Goal: Task Accomplishment & Management: Use online tool/utility

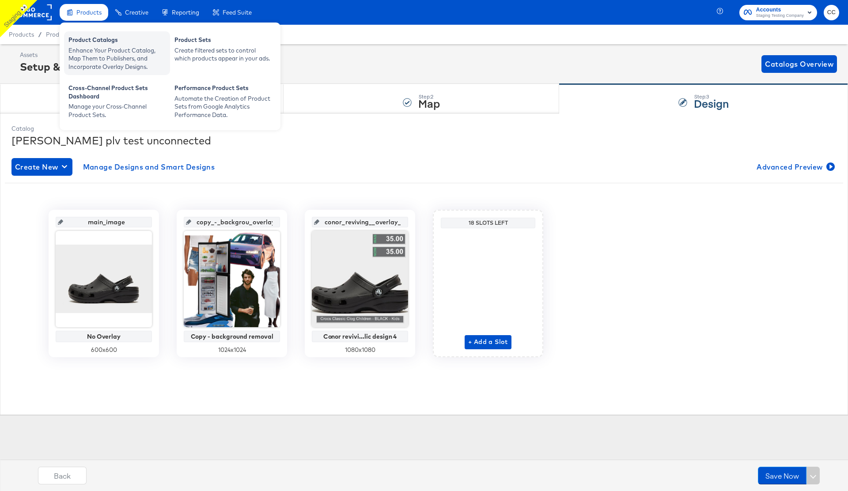
click at [114, 50] on div "Enhance Your Product Catalog, Map Them to Publishers, and Incorporate Overlay D…" at bounding box center [116, 58] width 97 height 25
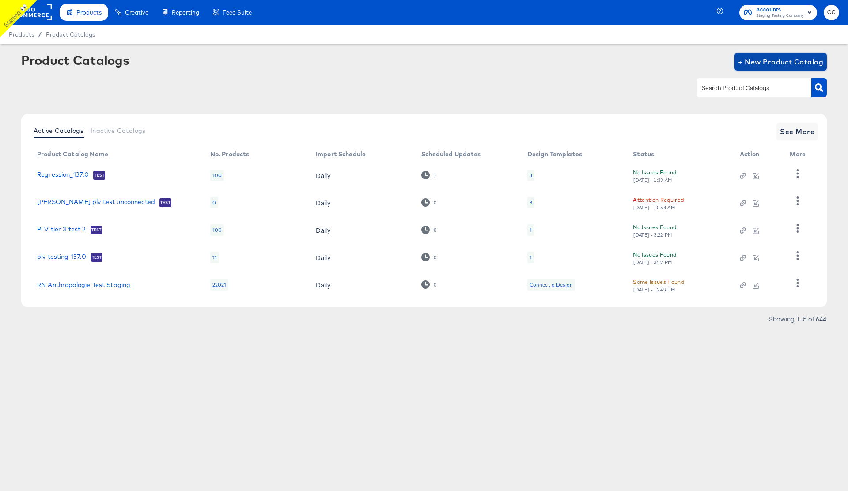
click at [781, 68] on button "+ New Product Catalog" at bounding box center [781, 62] width 92 height 18
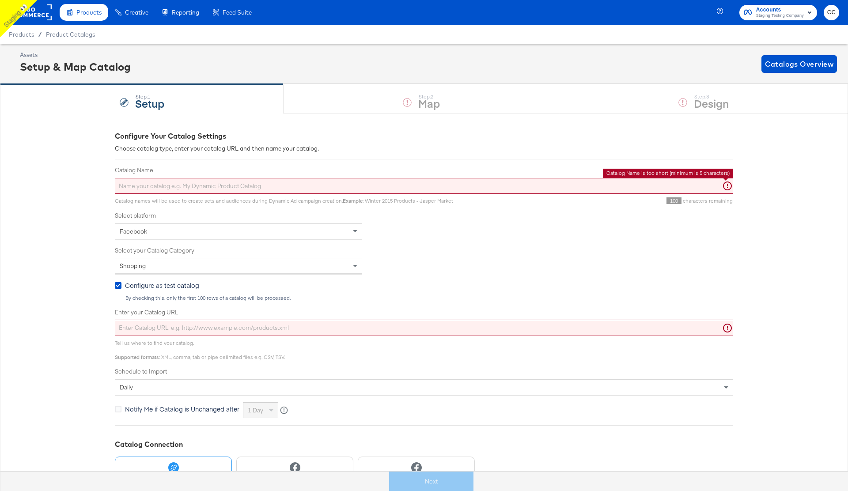
click at [174, 187] on input "Catalog Name" at bounding box center [424, 186] width 619 height 16
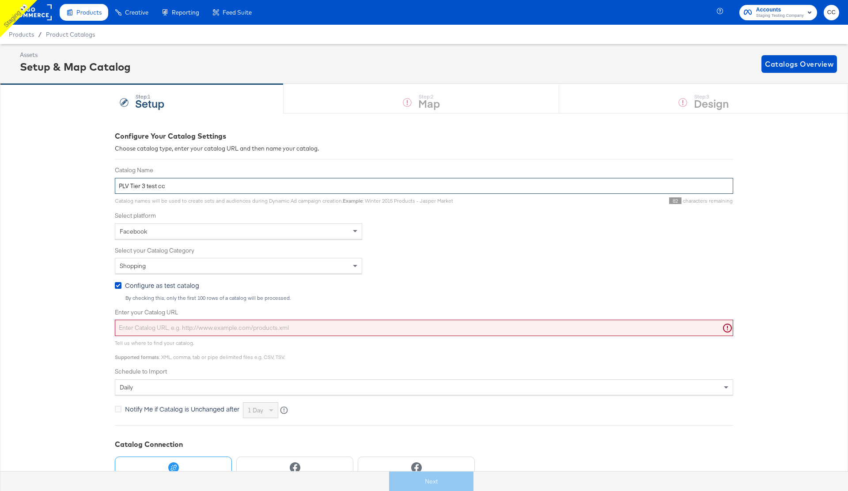
type input "PLV Tier 3 test cc"
click at [234, 232] on div "Facebook" at bounding box center [238, 231] width 247 height 15
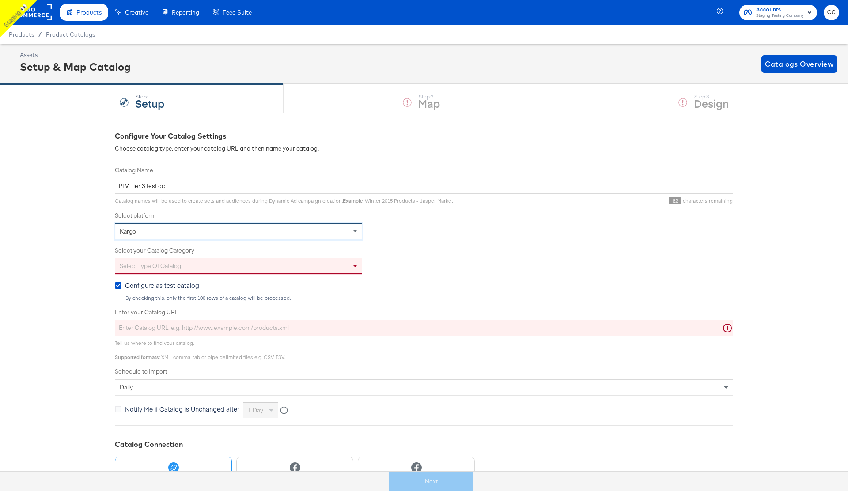
click at [230, 267] on div "Select type of catalog" at bounding box center [238, 265] width 247 height 15
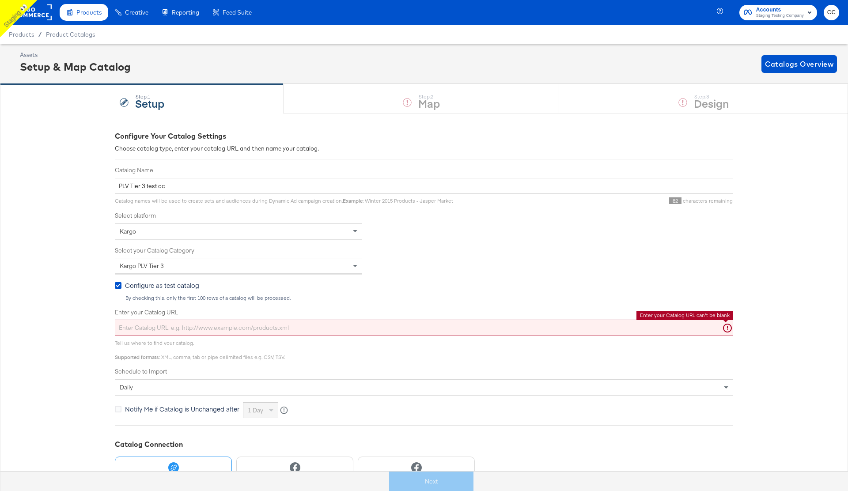
click at [269, 324] on input "Enter your Catalog URL" at bounding box center [424, 328] width 619 height 16
paste input "Dynamo Schema testing 137.0 Deployment strategy Regression"
type input "Dynamo Schema testing 137.0 Deployment strategy Regression"
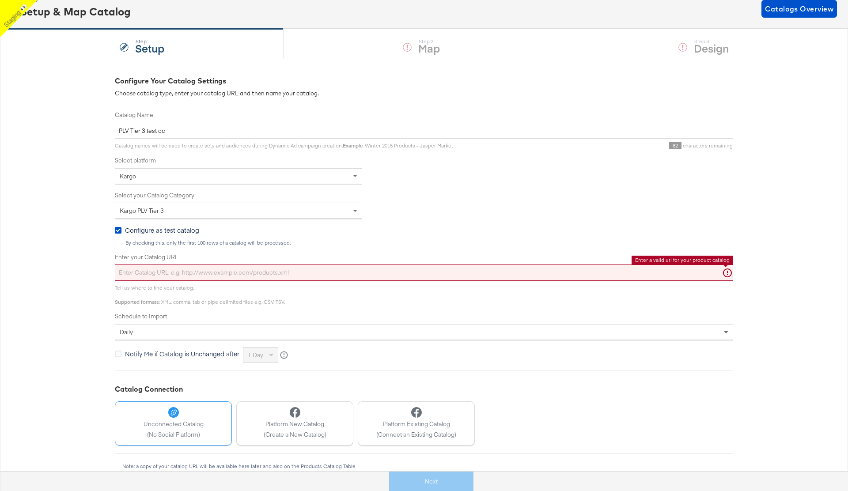
scroll to position [63, 0]
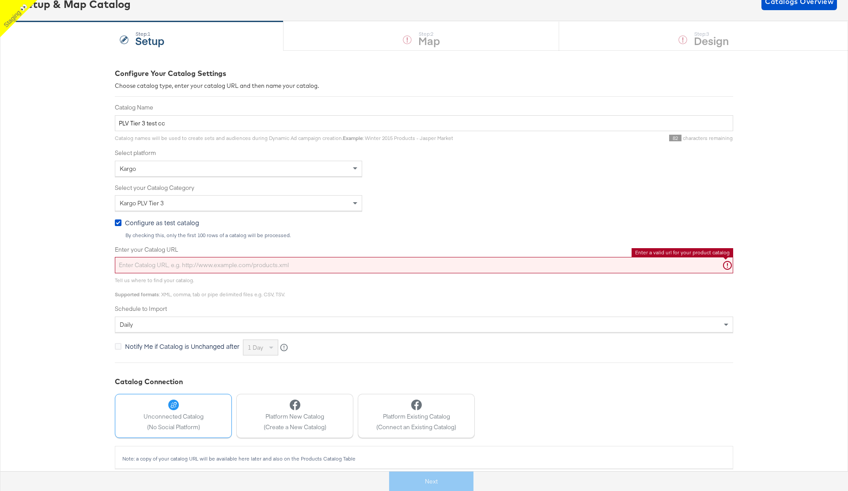
click at [224, 268] on input "Enter your Catalog URL" at bounding box center [424, 265] width 619 height 16
click at [175, 265] on input "Enter your Catalog URL" at bounding box center [424, 265] width 619 height 16
paste input "[URL][DOMAIN_NAME]"
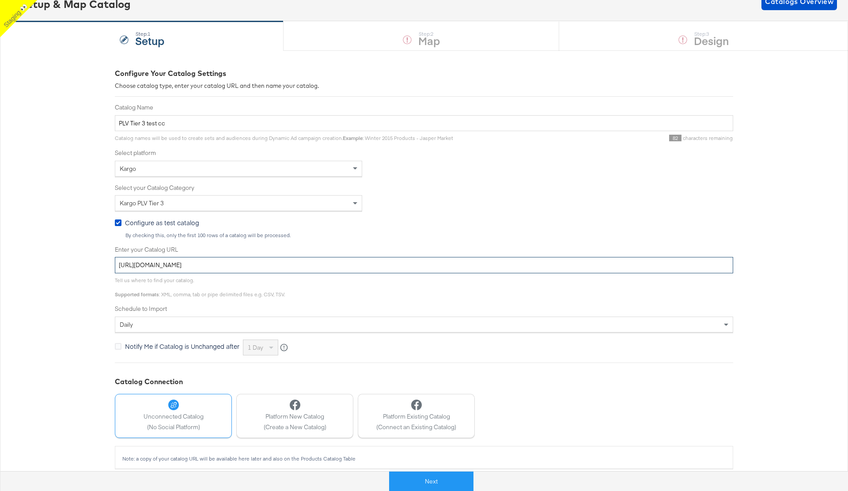
scroll to position [71, 0]
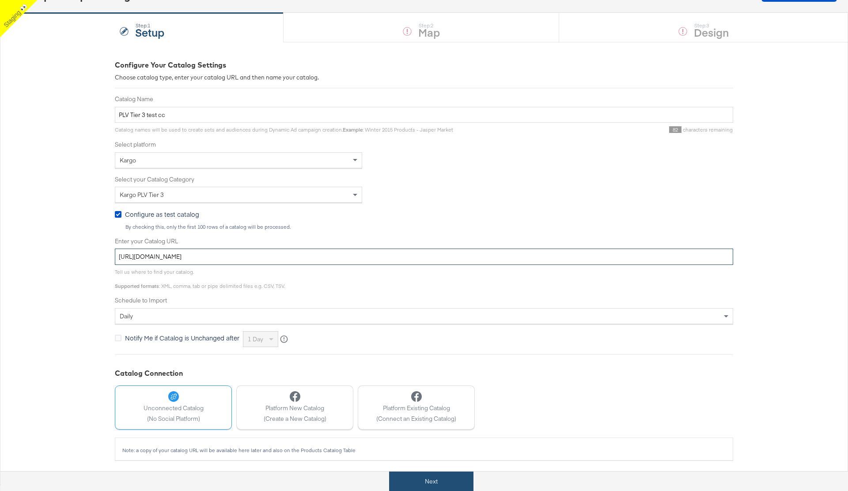
type input "[URL][DOMAIN_NAME]"
click at [425, 482] on button "Next" at bounding box center [431, 482] width 84 height 20
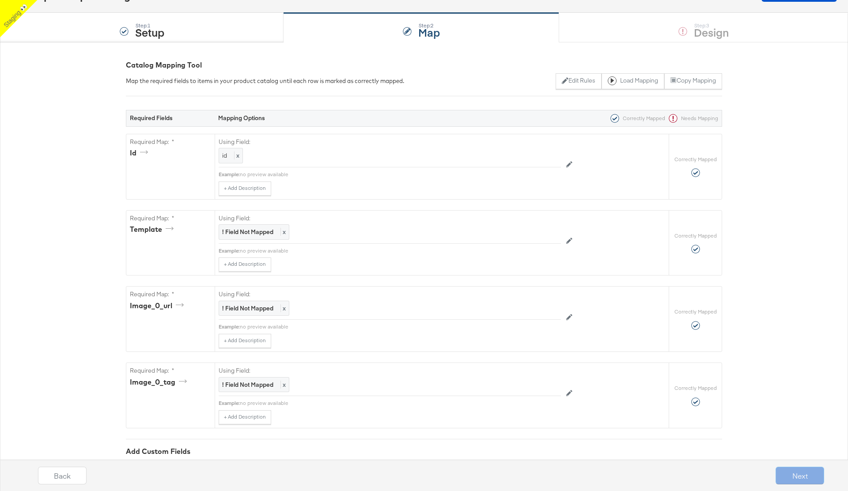
scroll to position [0, 0]
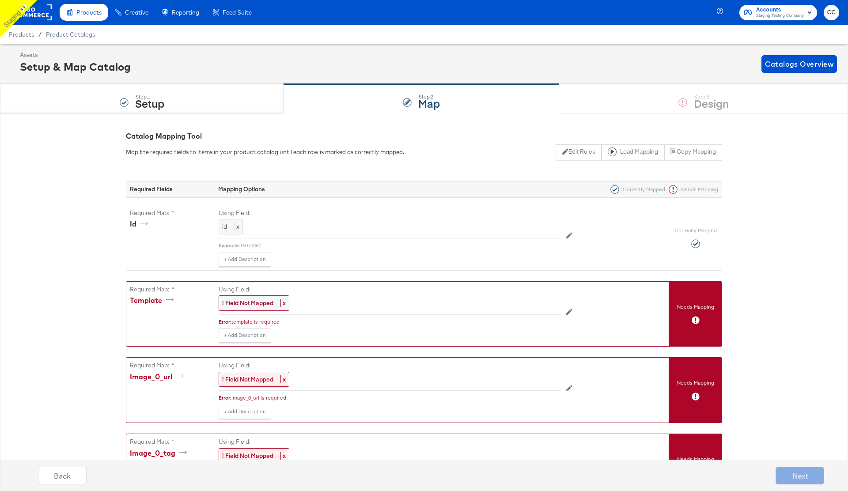
click at [251, 309] on div "! Field Not Mapped x" at bounding box center [254, 303] width 71 height 15
click at [538, 302] on div at bounding box center [540, 304] width 33 height 13
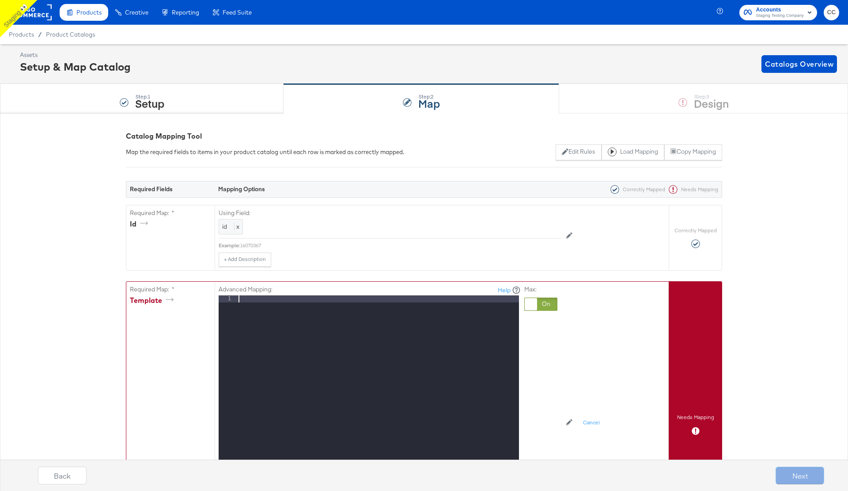
click at [310, 304] on div at bounding box center [378, 413] width 282 height 235
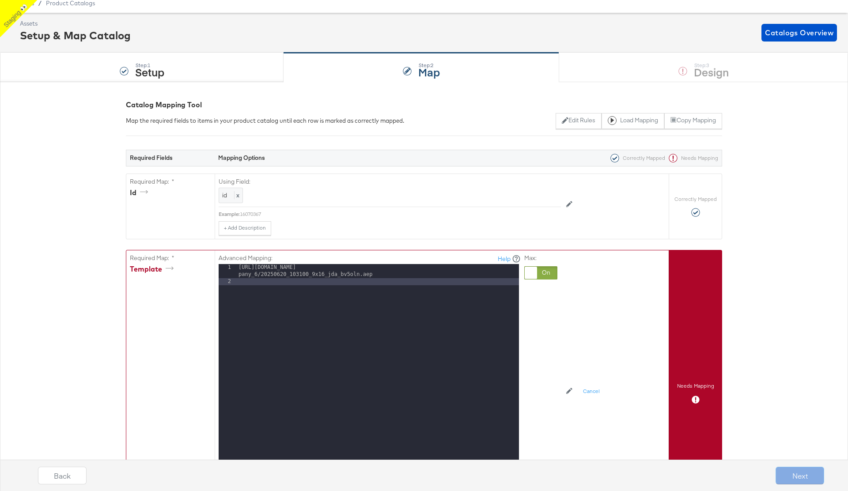
scroll to position [37, 0]
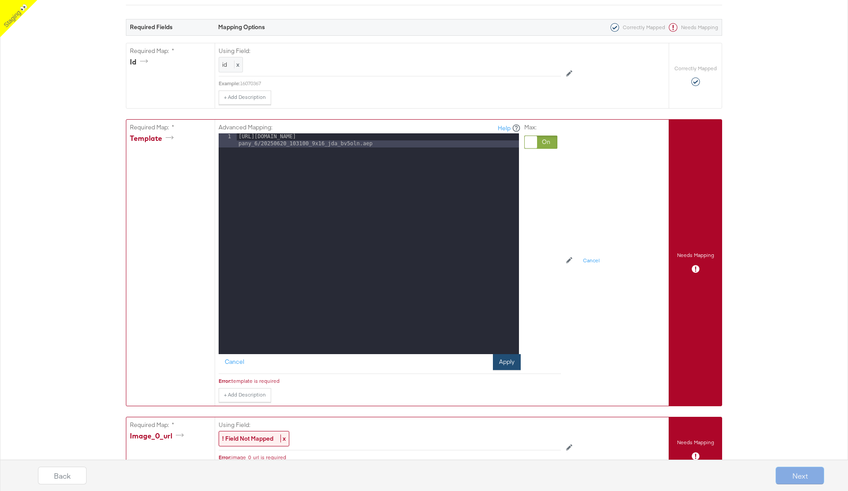
click at [507, 361] on button "Apply" at bounding box center [507, 362] width 28 height 16
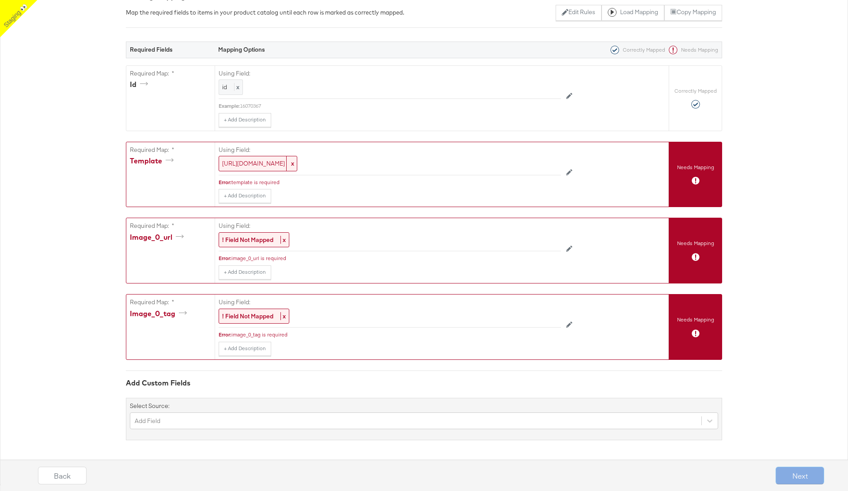
scroll to position [148, 0]
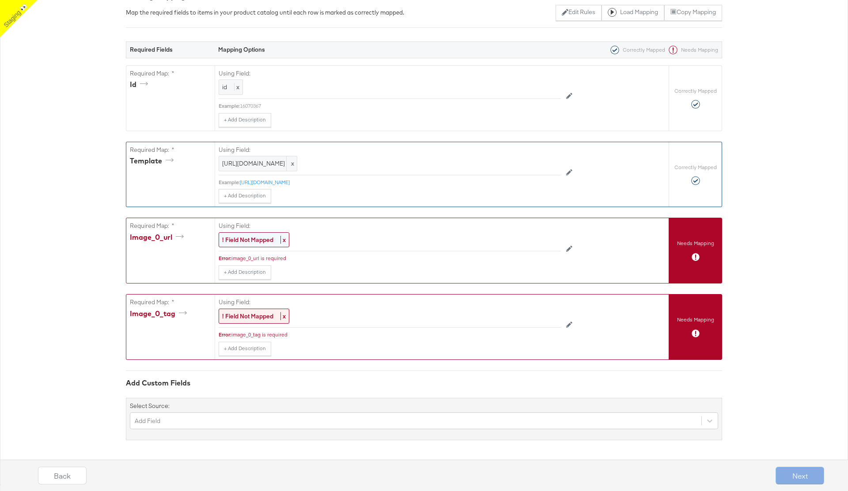
click at [257, 243] on strong "! Field Not Mapped" at bounding box center [247, 240] width 51 height 8
click at [277, 238] on div "Select..." at bounding box center [369, 239] width 301 height 15
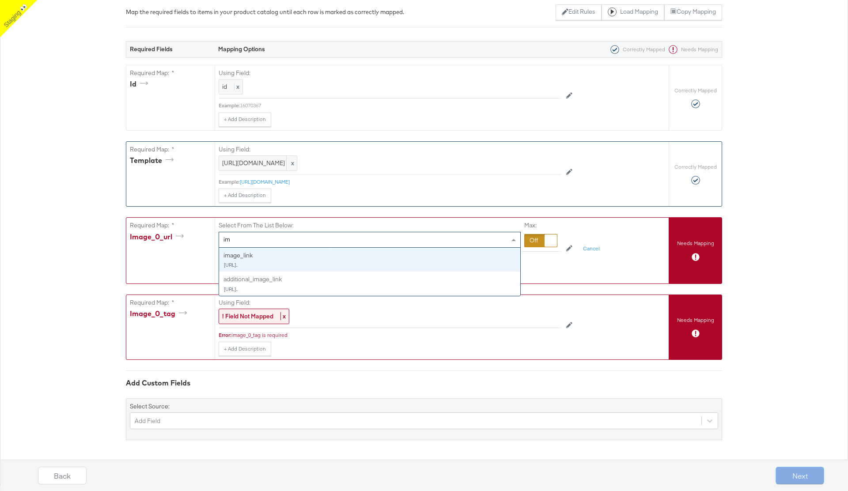
type input "ima"
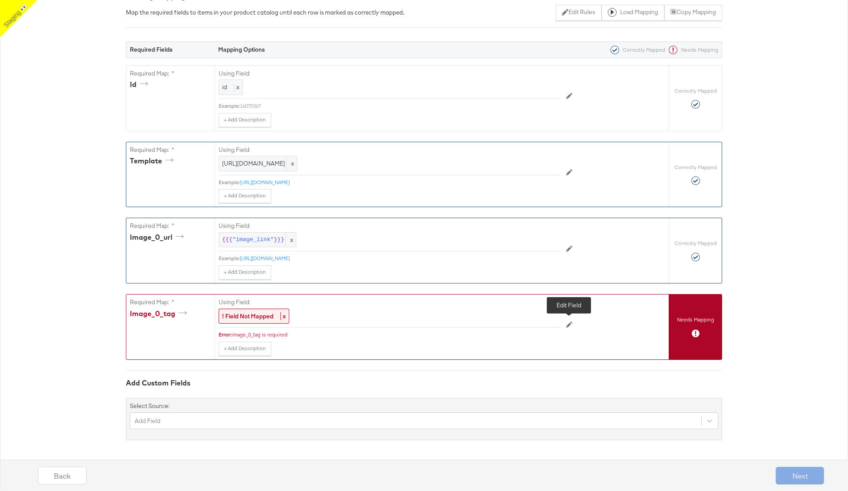
click at [570, 326] on icon at bounding box center [569, 325] width 6 height 6
click at [459, 318] on div "Select..." at bounding box center [369, 316] width 301 height 15
click at [577, 352] on div "Select From The List Below: Select... Max: Error: image_0_tag is required + Add…" at bounding box center [412, 325] width 387 height 62
click at [539, 318] on div at bounding box center [540, 317] width 33 height 13
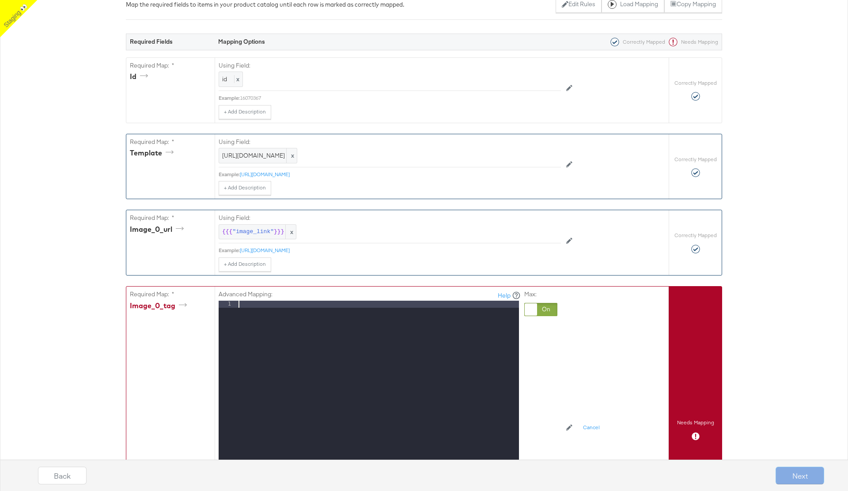
click at [324, 324] on div at bounding box center [378, 418] width 282 height 235
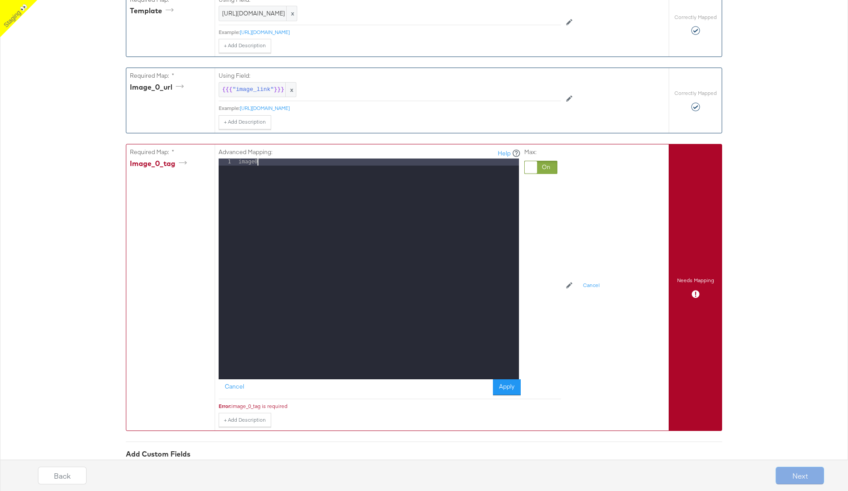
scroll to position [291, 0]
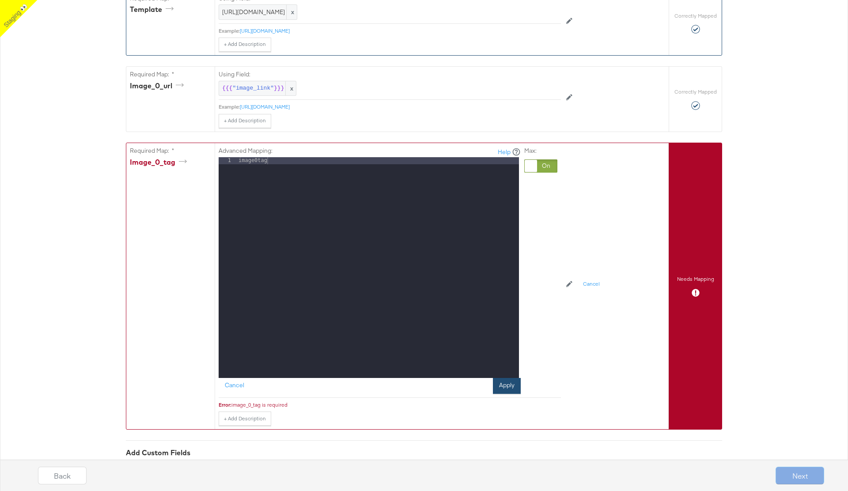
click at [508, 392] on button "Apply" at bounding box center [507, 386] width 28 height 16
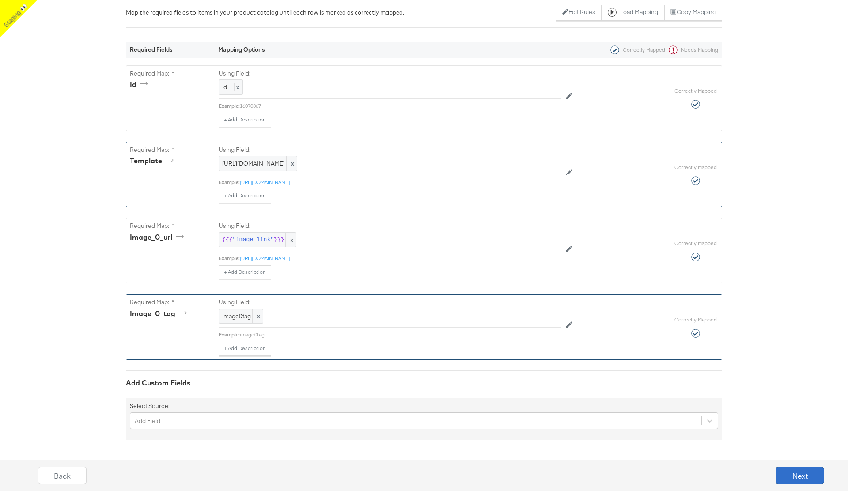
click at [800, 474] on button "Next" at bounding box center [800, 476] width 49 height 18
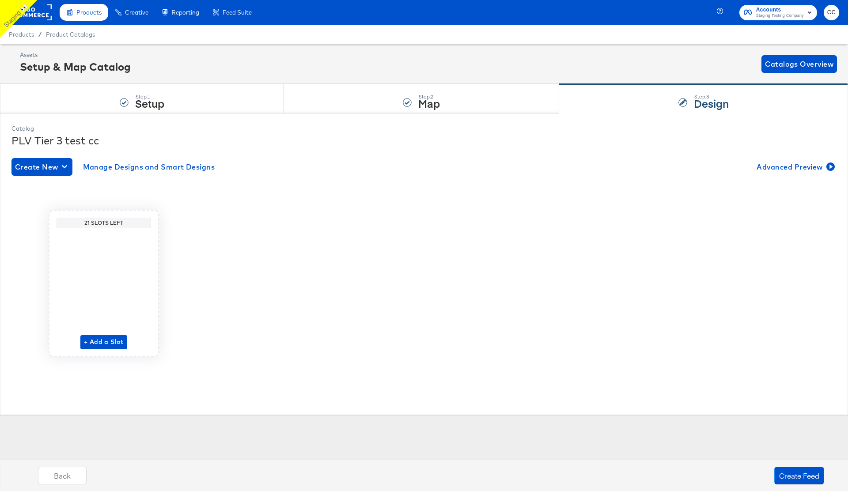
scroll to position [0, 0]
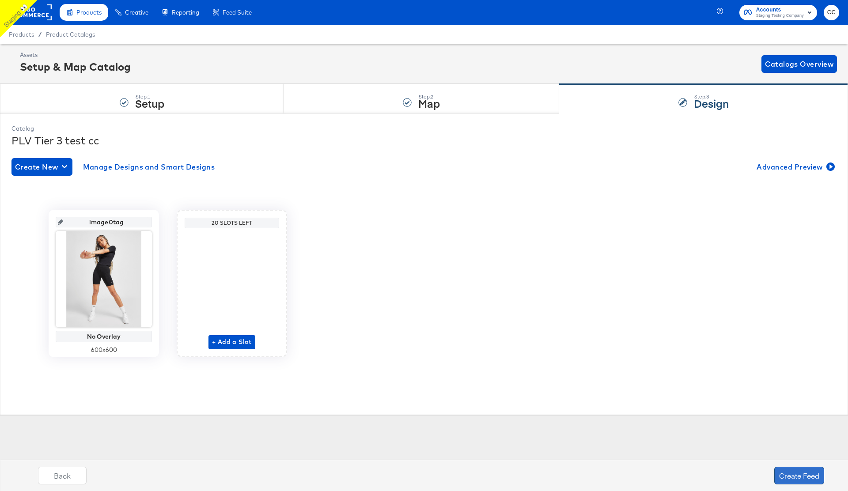
click at [796, 479] on button "Create Feed" at bounding box center [800, 476] width 50 height 18
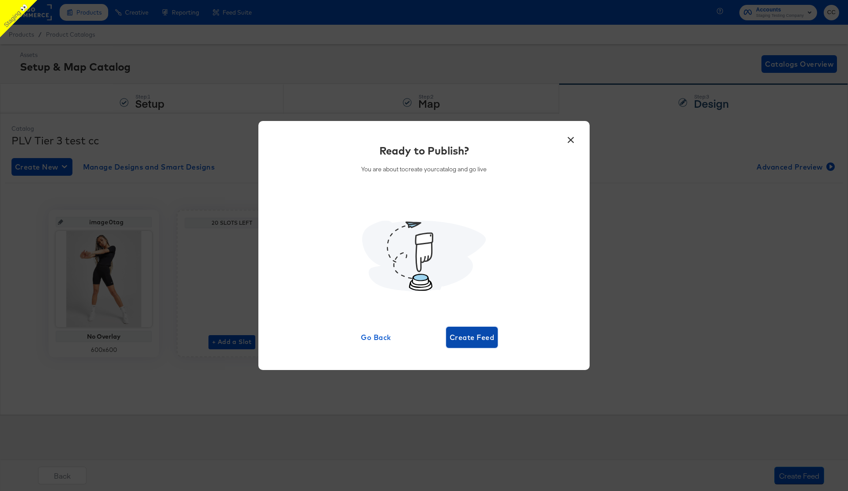
click at [471, 335] on span "Create Feed" at bounding box center [472, 337] width 45 height 12
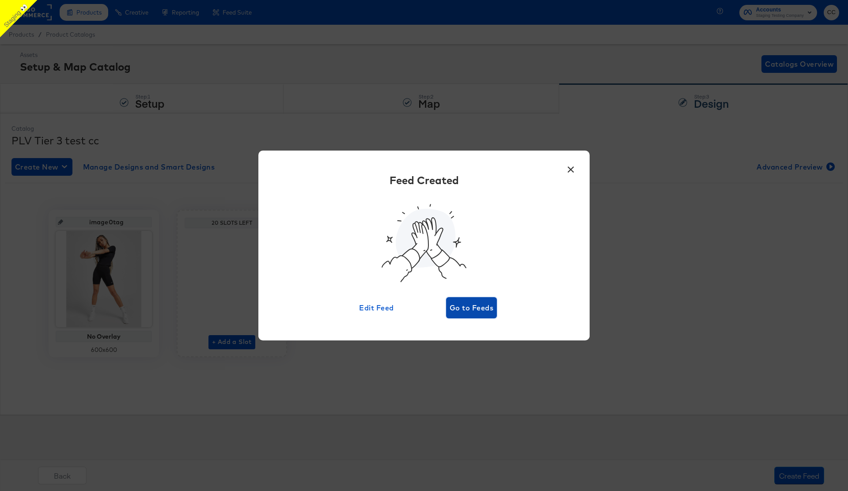
click at [475, 313] on span "Go to Feeds" at bounding box center [472, 308] width 44 height 12
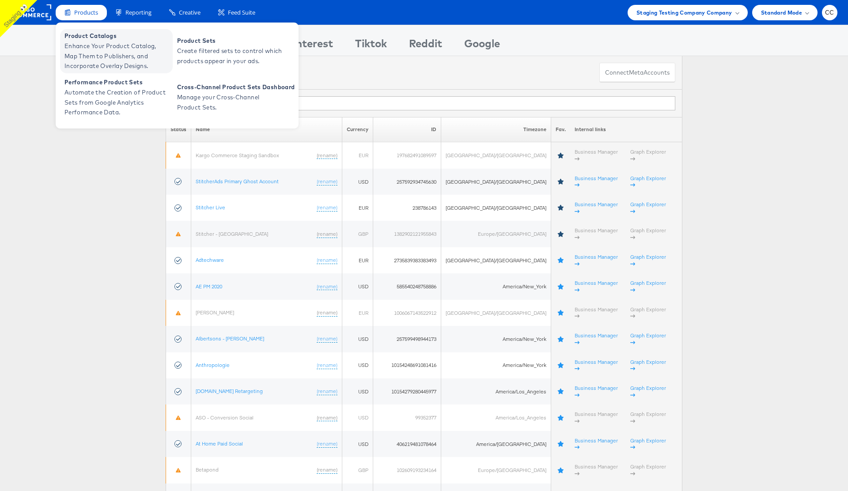
click at [114, 42] on span "Enhance Your Product Catalog, Map Them to Publishers, and Incorporate Overlay D…" at bounding box center [118, 56] width 106 height 30
click at [114, 46] on span "Enhance Your Product Catalog, Map Them to Publishers, and Incorporate Overlay D…" at bounding box center [118, 56] width 106 height 30
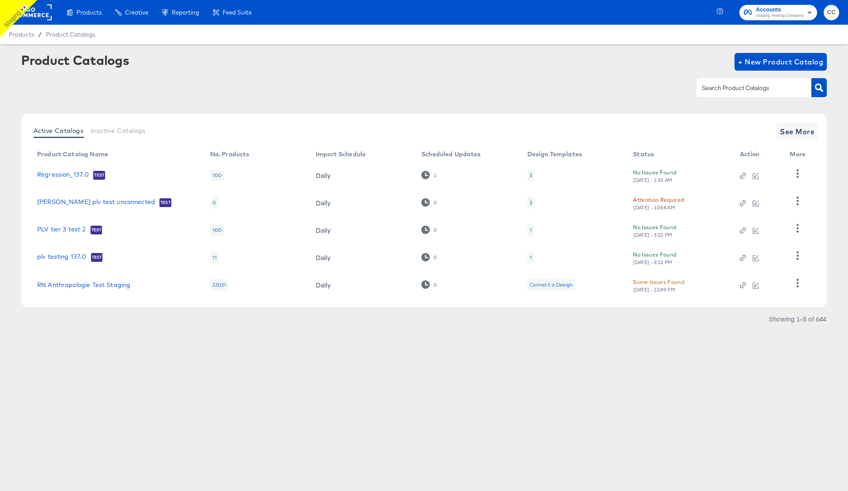
click at [750, 91] on input "text" at bounding box center [747, 88] width 94 height 10
type input "plv"
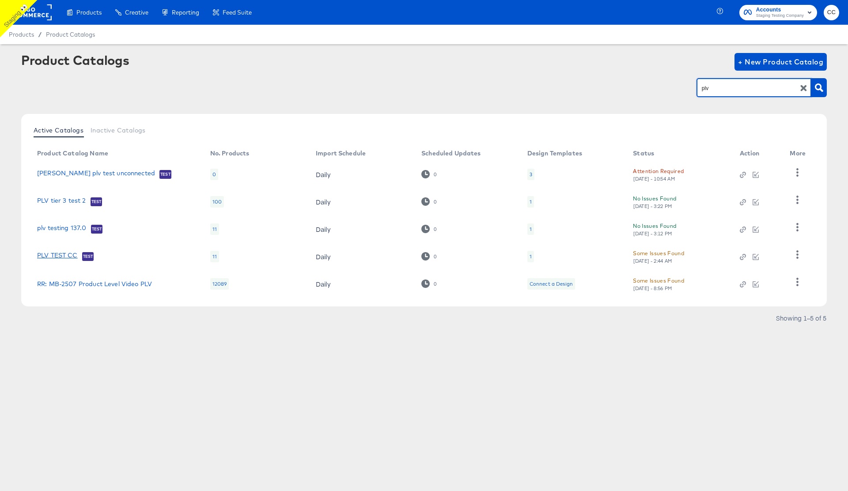
click at [57, 254] on link "PLV TEST CC" at bounding box center [57, 256] width 41 height 9
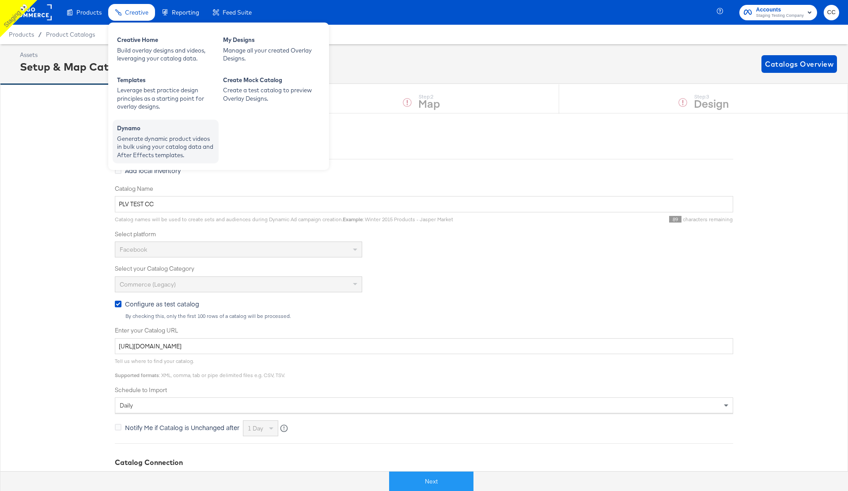
click at [154, 142] on div "Generate dynamic product videos in bulk using your catalog data and After Effec…" at bounding box center [165, 147] width 97 height 25
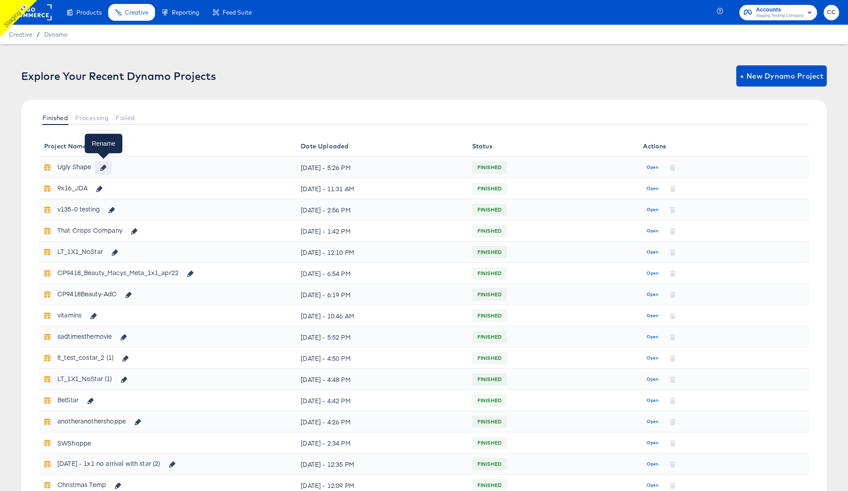
click at [105, 168] on icon "button" at bounding box center [103, 168] width 6 height 6
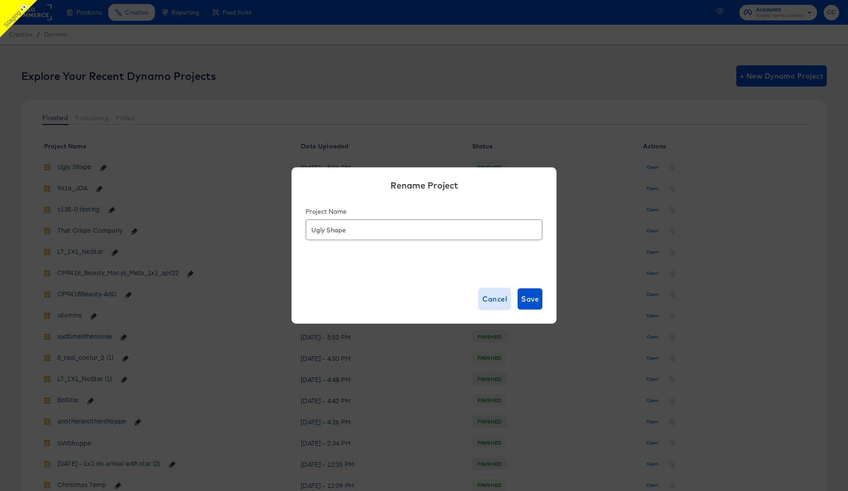
click at [483, 305] on button "Cancel" at bounding box center [495, 299] width 32 height 21
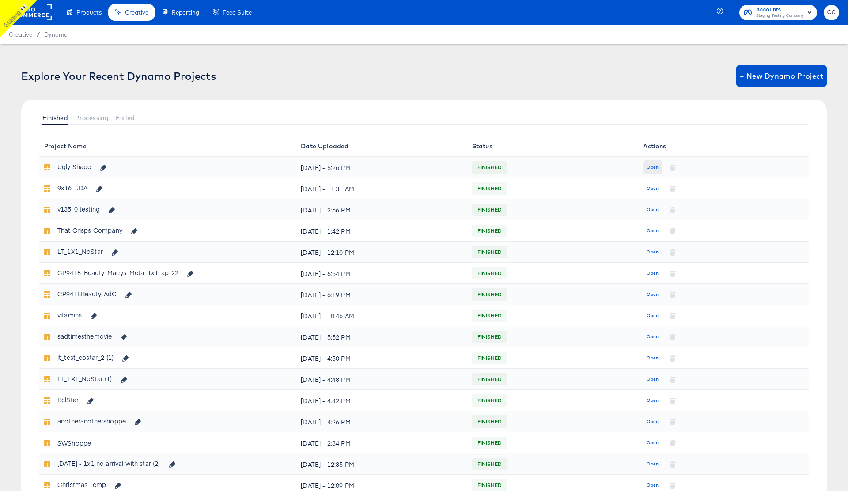
click at [652, 167] on span "Open" at bounding box center [653, 167] width 12 height 8
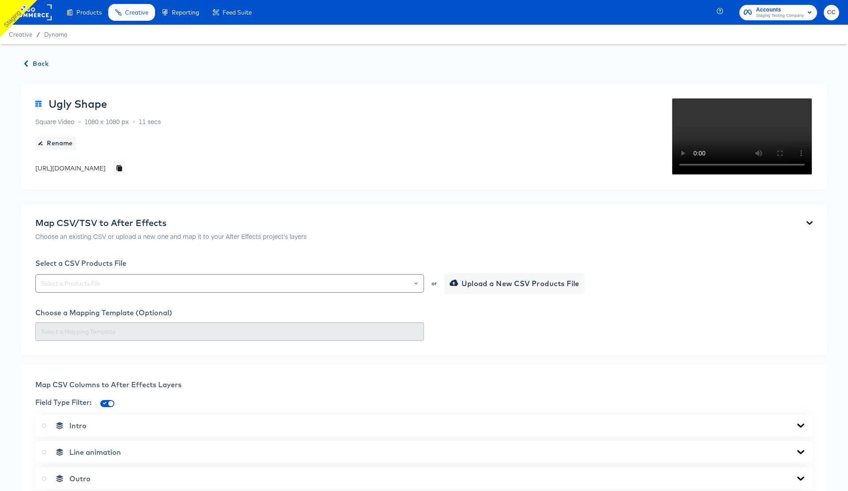
click at [106, 167] on div "https://dynamo-video-projects.s3.eu-west-1.amazonaws.com/staging/projects/templ…" at bounding box center [70, 168] width 70 height 9
copy div "https://dynamo-video-projects.s3.eu-west-1.amazonaws.com/staging/projects/templ…"
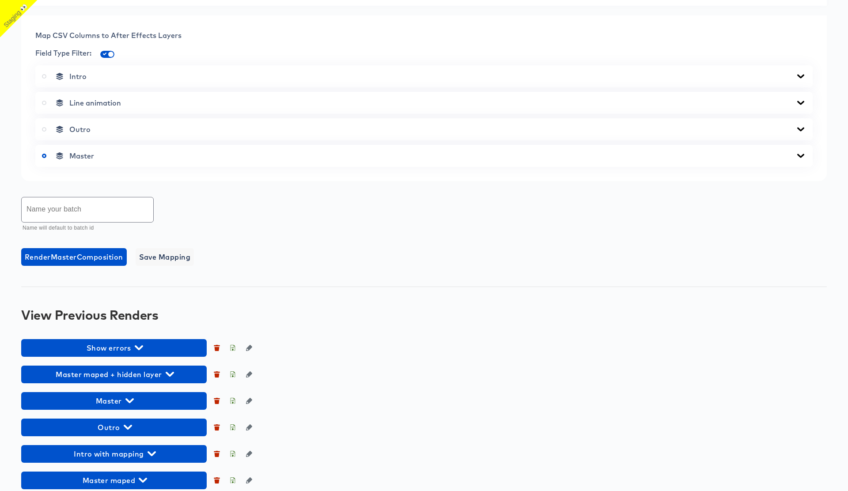
scroll to position [341, 0]
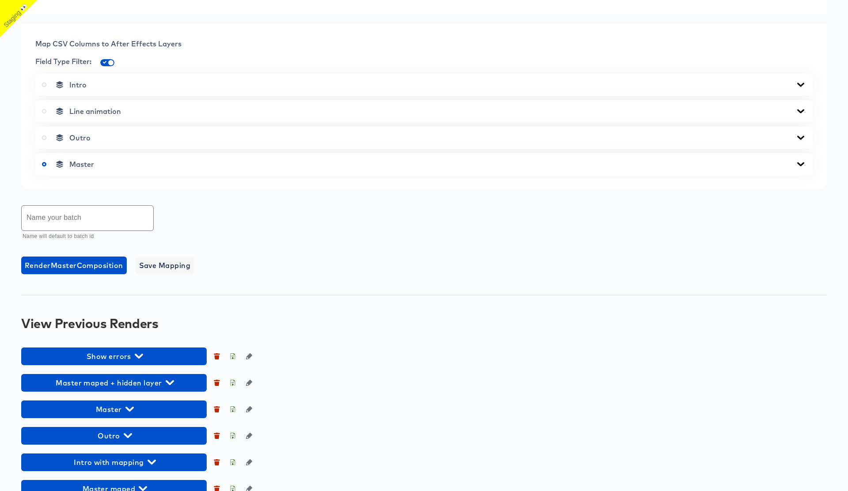
click at [802, 113] on icon at bounding box center [801, 111] width 7 height 4
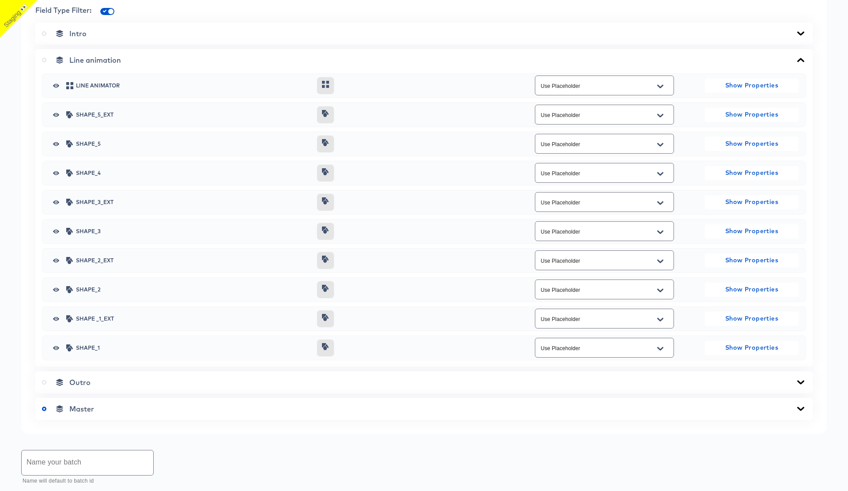
scroll to position [375, 0]
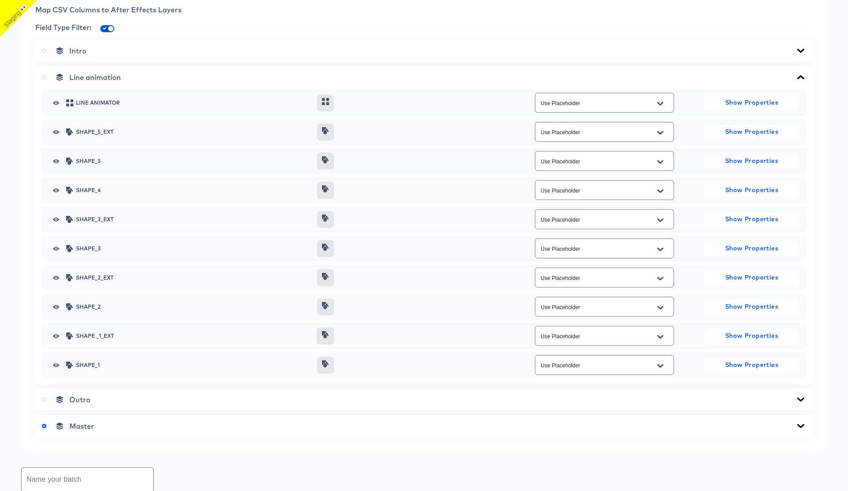
click at [801, 79] on icon at bounding box center [801, 77] width 7 height 4
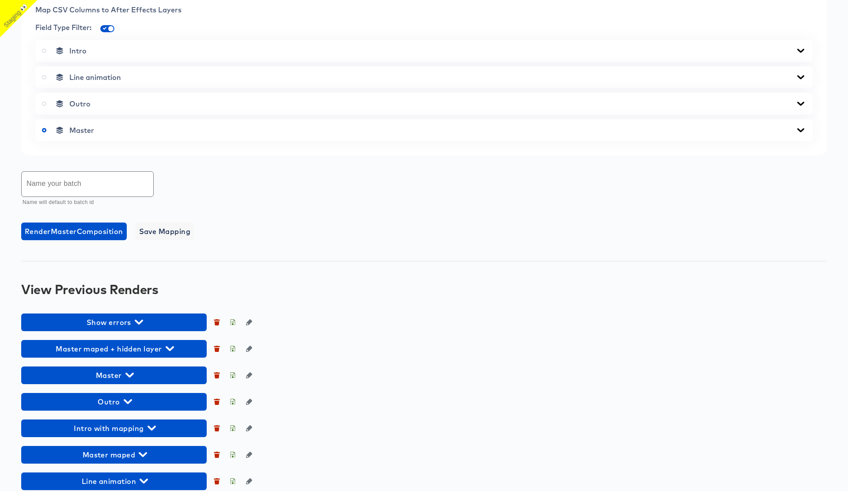
click at [801, 53] on icon at bounding box center [801, 51] width 7 height 4
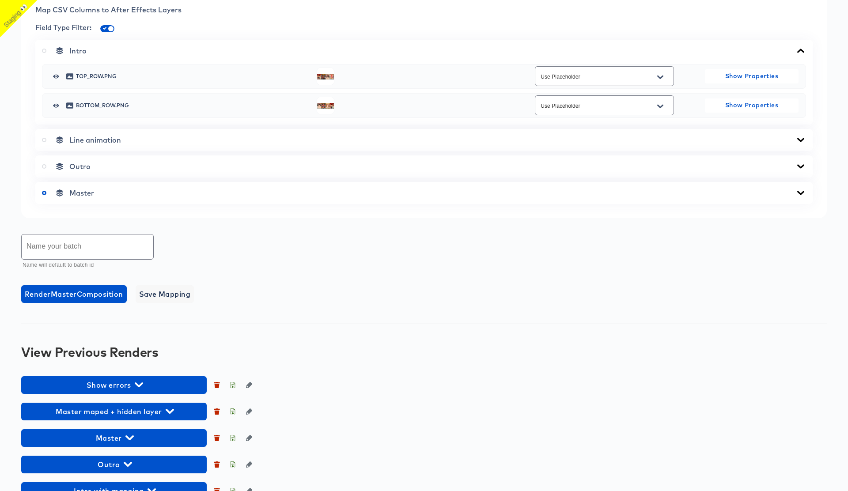
click at [799, 53] on icon at bounding box center [801, 51] width 7 height 4
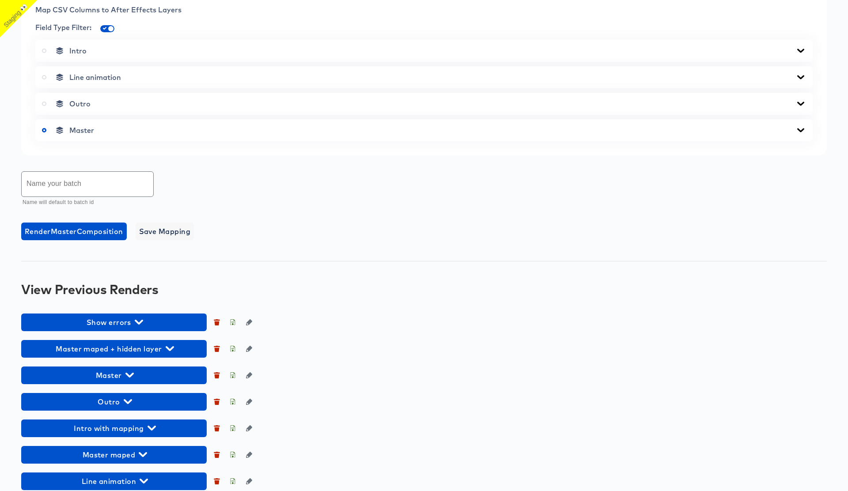
click at [801, 81] on icon at bounding box center [801, 77] width 11 height 7
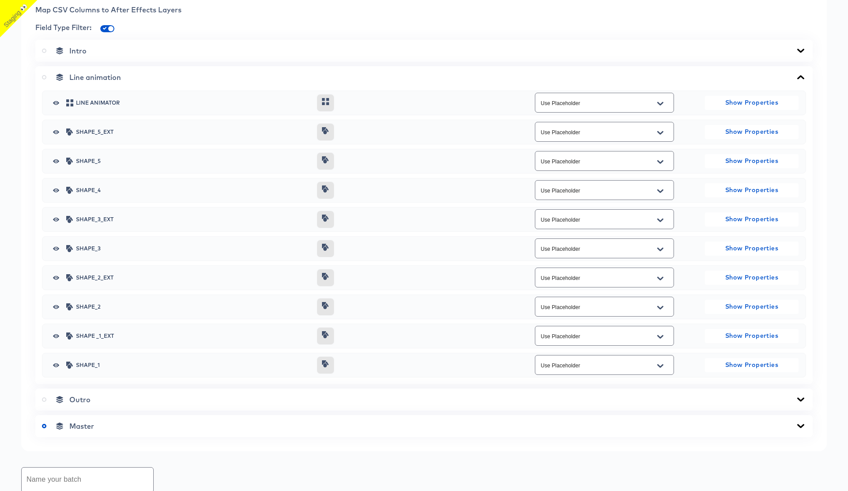
click at [800, 81] on icon at bounding box center [801, 77] width 11 height 7
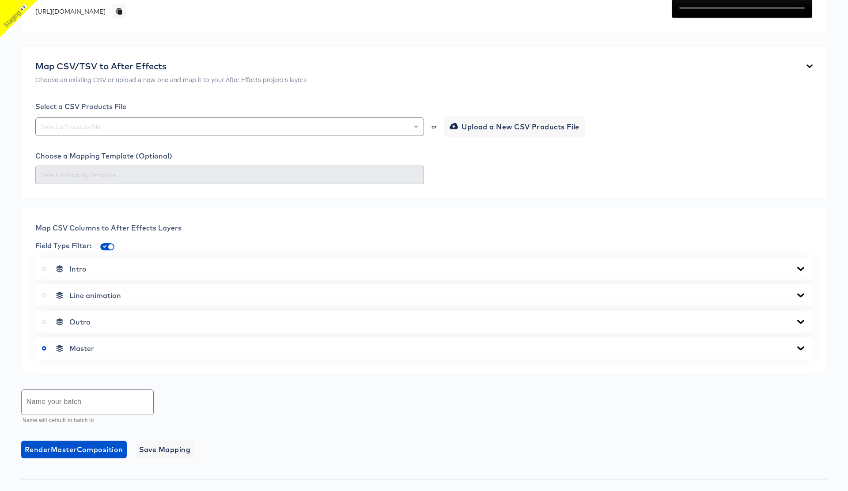
scroll to position [147, 0]
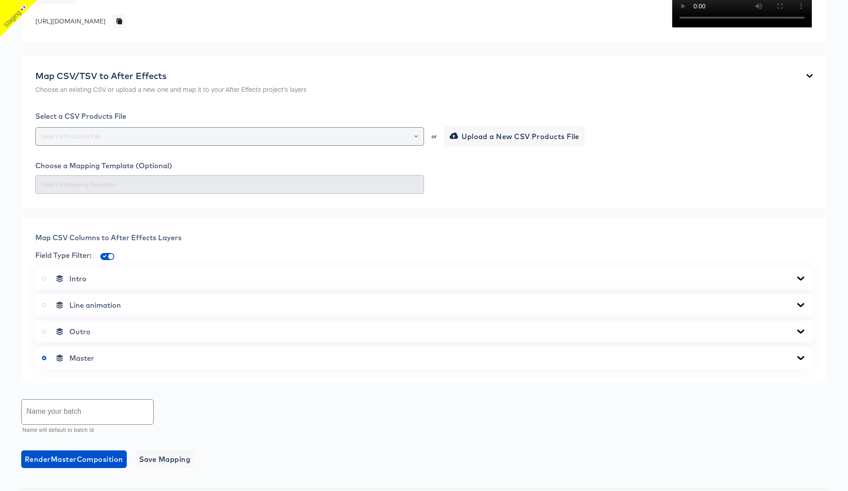
click at [317, 142] on input "text" at bounding box center [229, 137] width 381 height 10
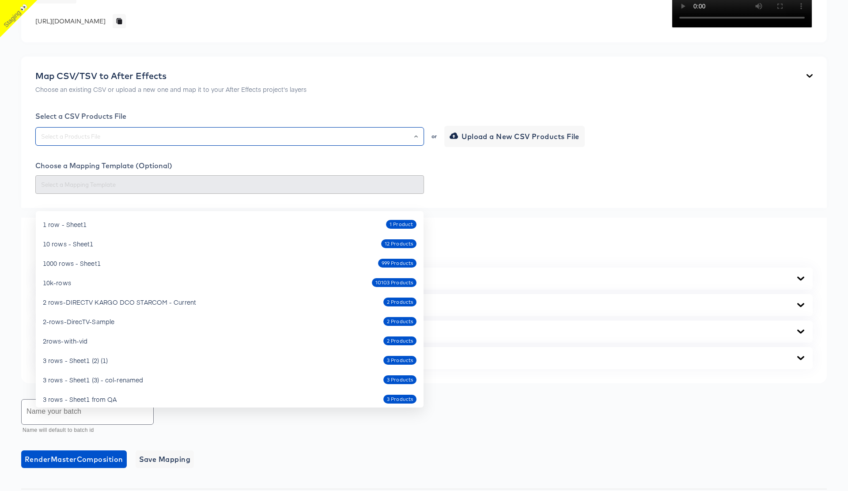
click at [397, 98] on div "Map CSV/TSV to After Effects Choose an existing CSV or upload a new one and map…" at bounding box center [424, 84] width 778 height 27
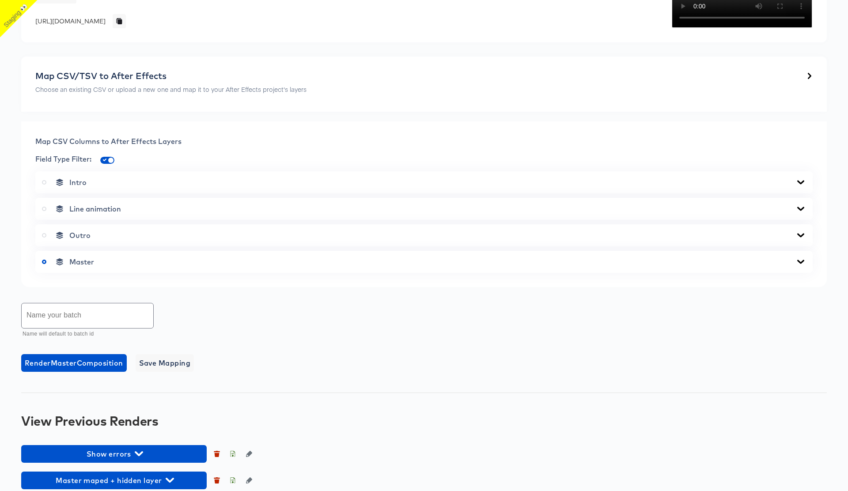
click at [397, 98] on div "Map CSV/TSV to After Effects Choose an existing CSV or upload a new one and map…" at bounding box center [424, 84] width 778 height 27
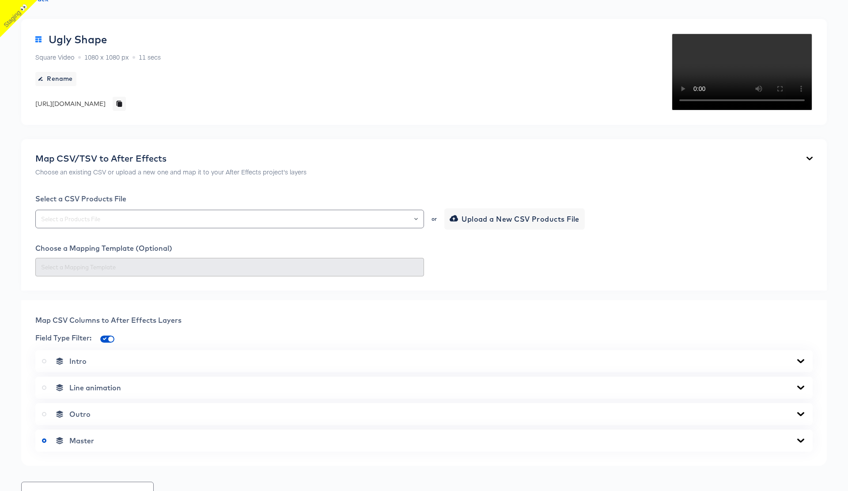
scroll to position [0, 0]
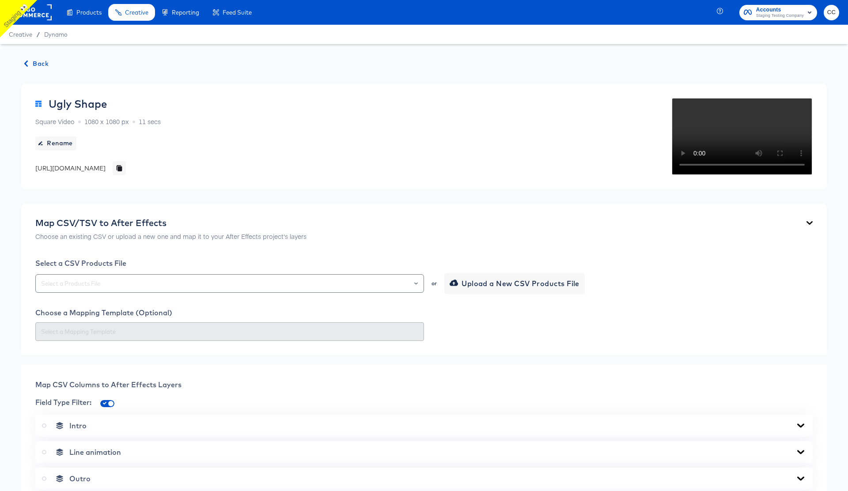
click at [27, 63] on icon "button" at bounding box center [26, 64] width 6 height 6
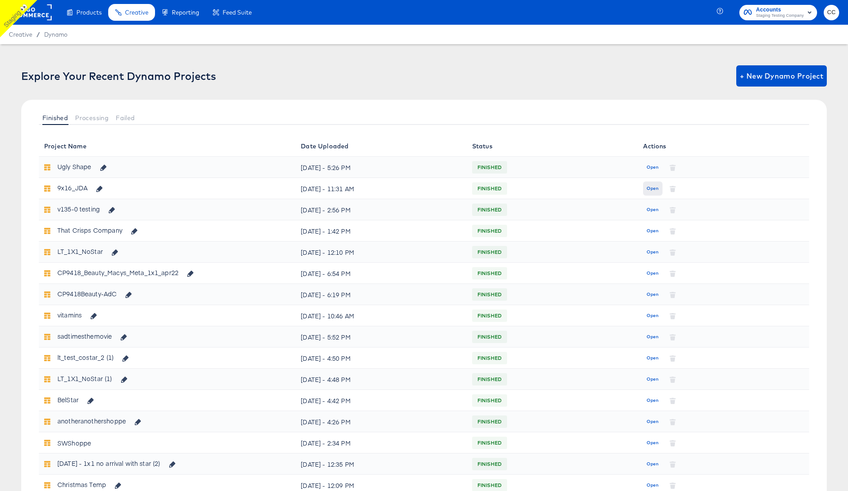
click at [654, 186] on span "Open" at bounding box center [653, 189] width 12 height 8
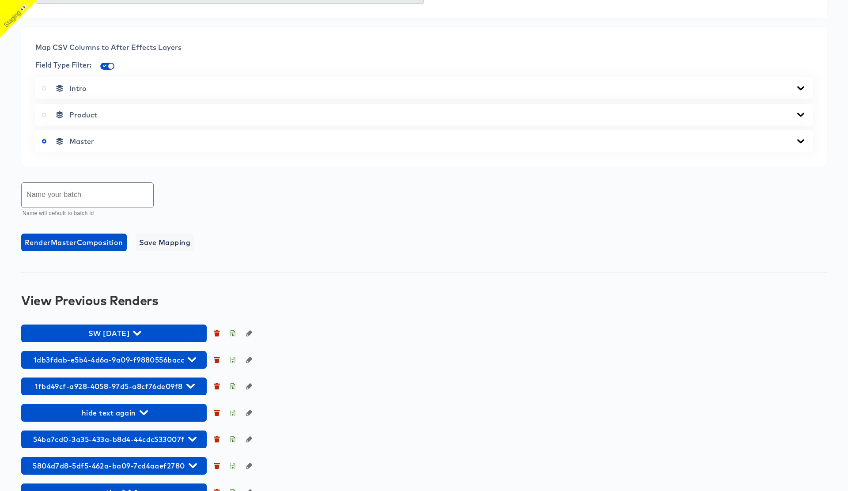
scroll to position [349, 0]
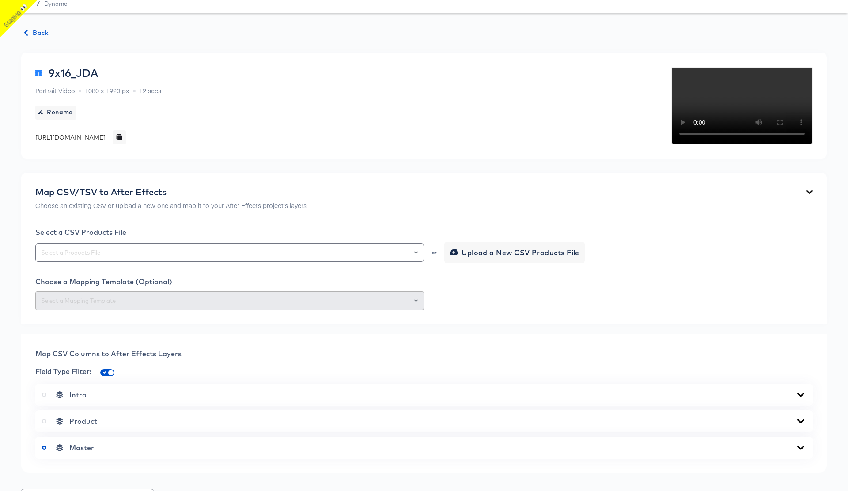
scroll to position [2, 0]
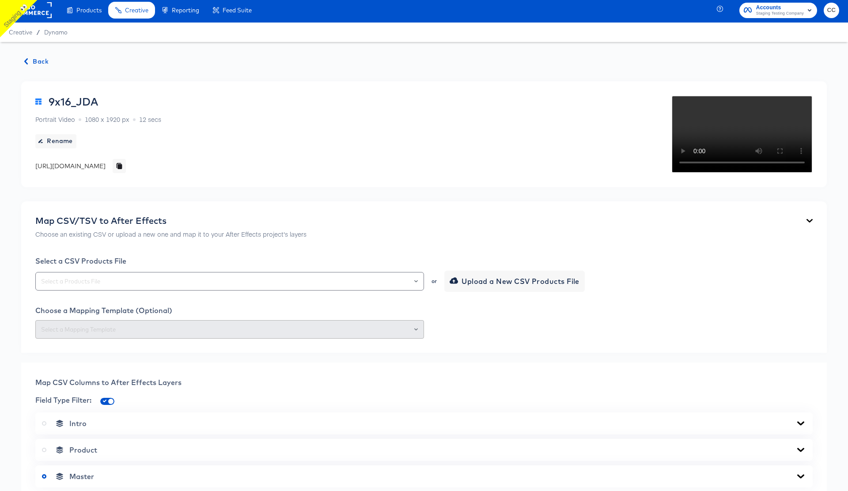
click at [106, 166] on div "[URL][DOMAIN_NAME]" at bounding box center [70, 166] width 70 height 9
copy div "[URL][DOMAIN_NAME]"
click at [106, 165] on div "[URL][DOMAIN_NAME]" at bounding box center [70, 166] width 70 height 9
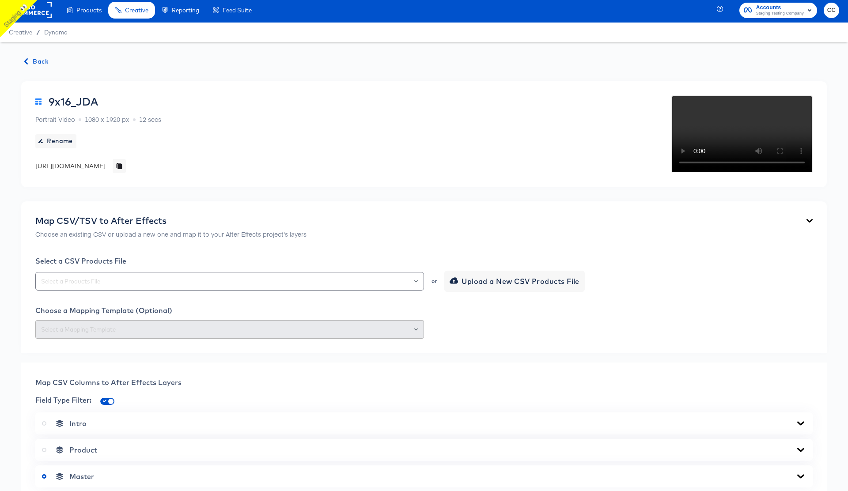
click at [106, 168] on div "[URL][DOMAIN_NAME]" at bounding box center [70, 166] width 70 height 9
copy div "[URL][DOMAIN_NAME]"
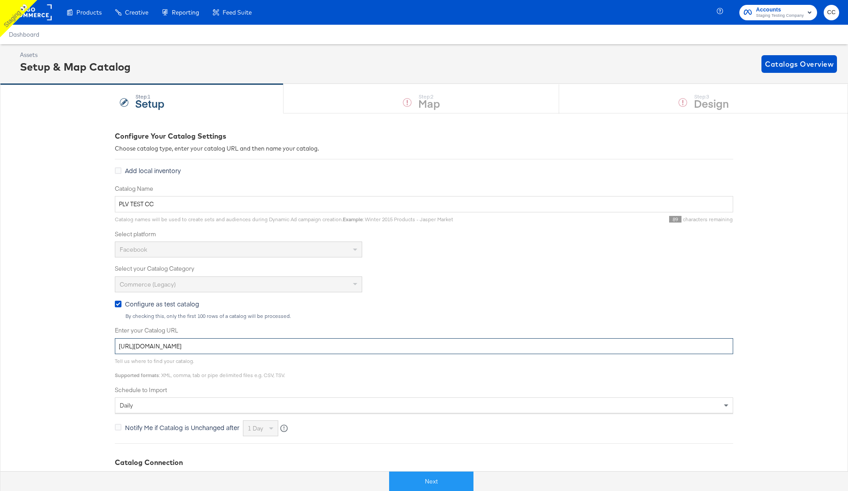
click at [251, 348] on input "[URL][DOMAIN_NAME]" at bounding box center [424, 346] width 619 height 16
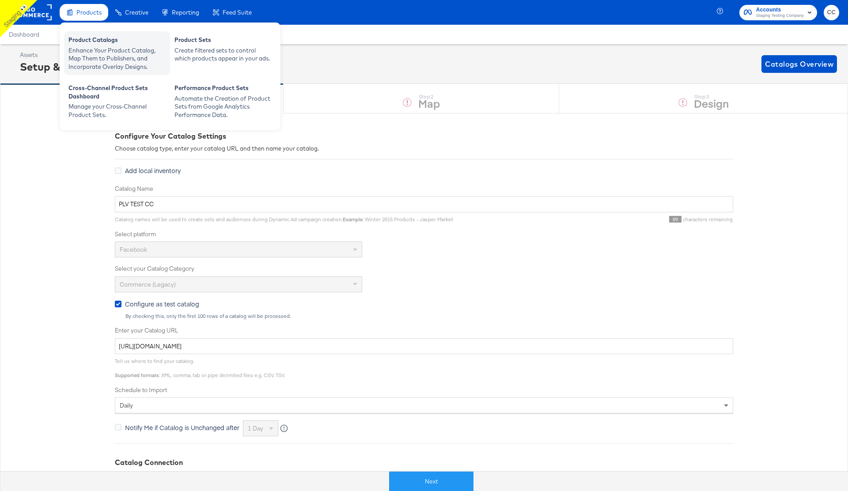
click at [112, 53] on div "Enhance Your Product Catalog, Map Them to Publishers, and Incorporate Overlay D…" at bounding box center [116, 58] width 97 height 25
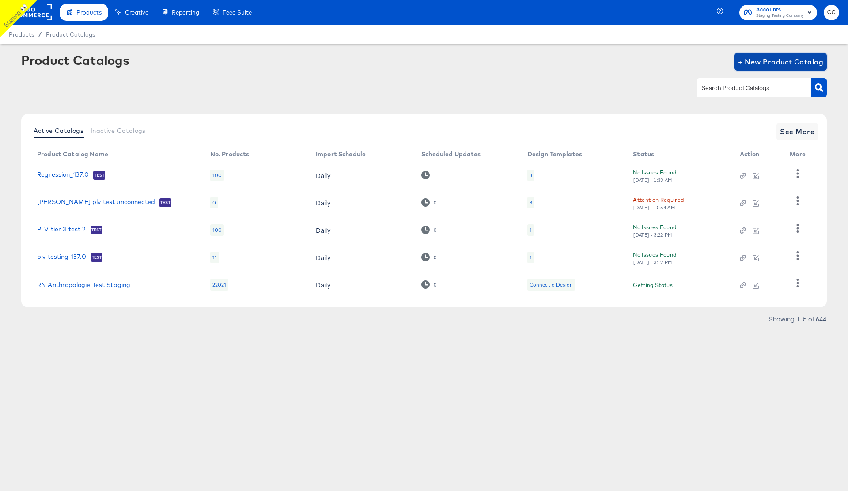
click at [774, 57] on span "+ New Product Catalog" at bounding box center [780, 62] width 85 height 12
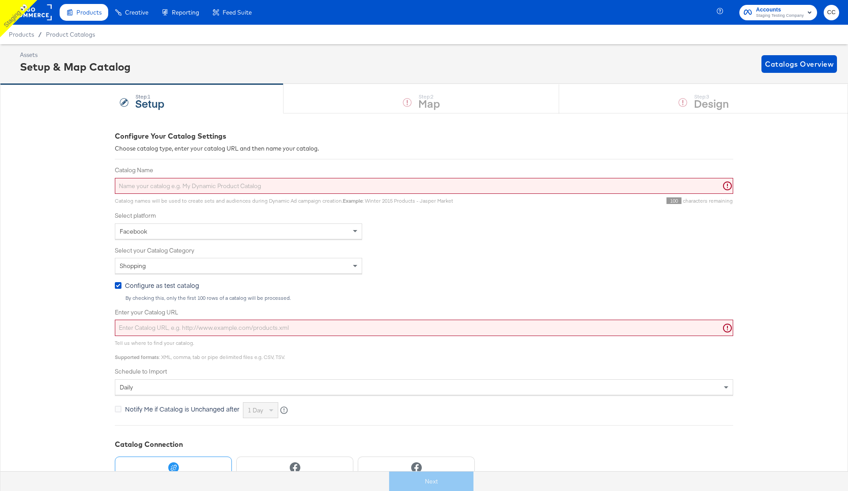
click at [151, 185] on input "Catalog Name" at bounding box center [424, 186] width 619 height 16
paste input "https://ace.stitcherqa.com/exports/6/49e5f373-8a6c-4db1-b6a6-d03c68fefffe/outpu…"
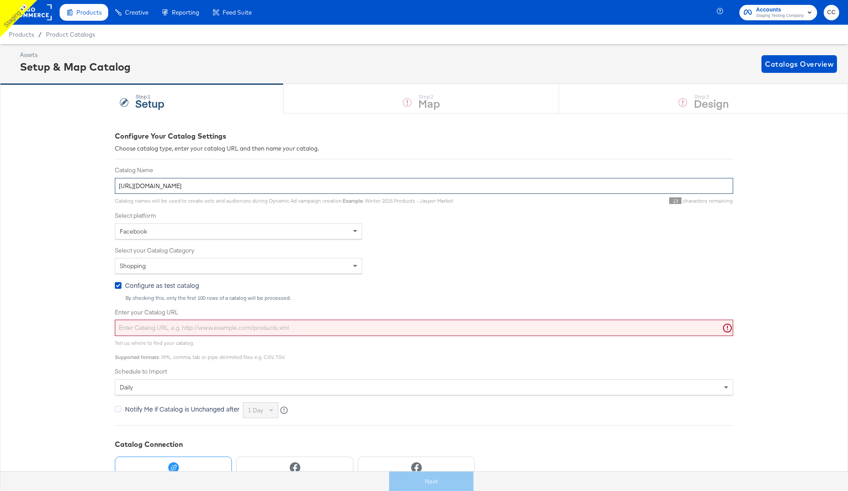
type input "[URL][DOMAIN_NAME]"
click at [169, 234] on div "Facebook" at bounding box center [238, 231] width 247 height 15
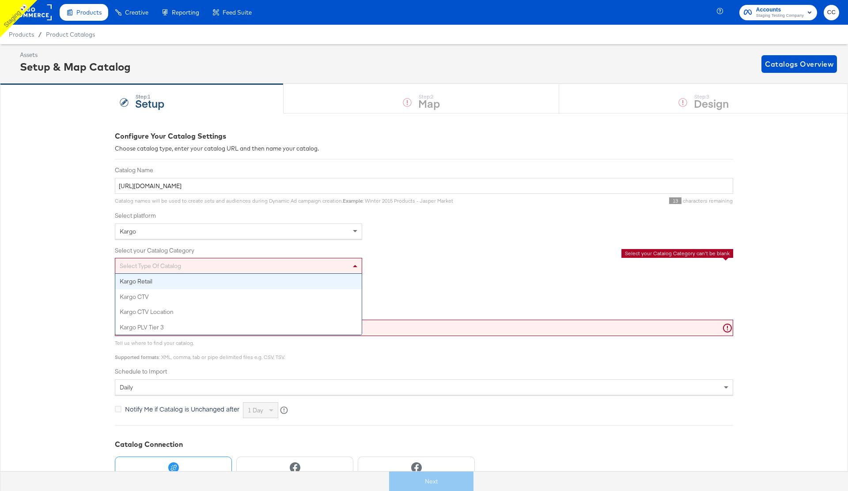
click at [185, 263] on div "Select type of catalog" at bounding box center [238, 265] width 247 height 15
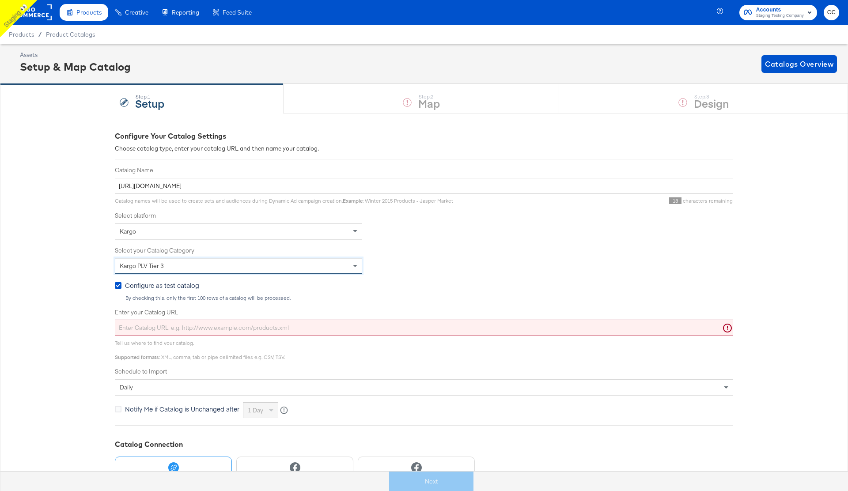
click at [160, 330] on input "Enter your Catalog URL" at bounding box center [424, 328] width 619 height 16
paste input "[URL][DOMAIN_NAME]"
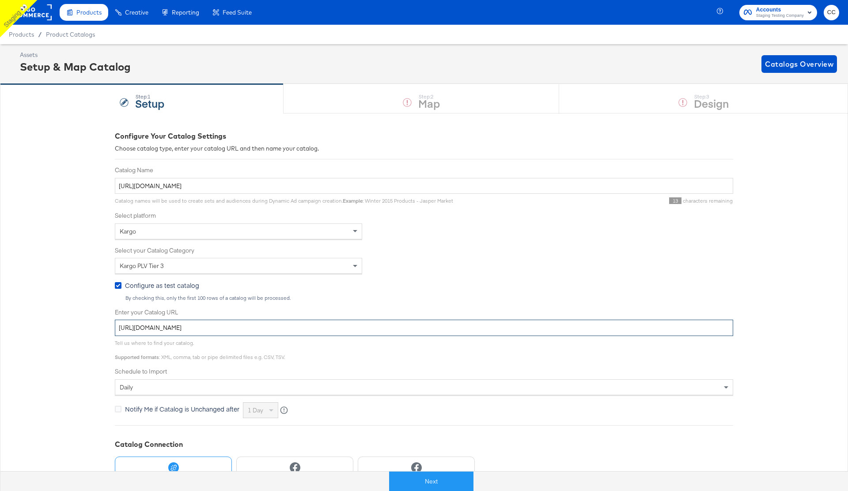
type input "[URL][DOMAIN_NAME]"
click at [212, 186] on input "[URL][DOMAIN_NAME]" at bounding box center [424, 186] width 619 height 16
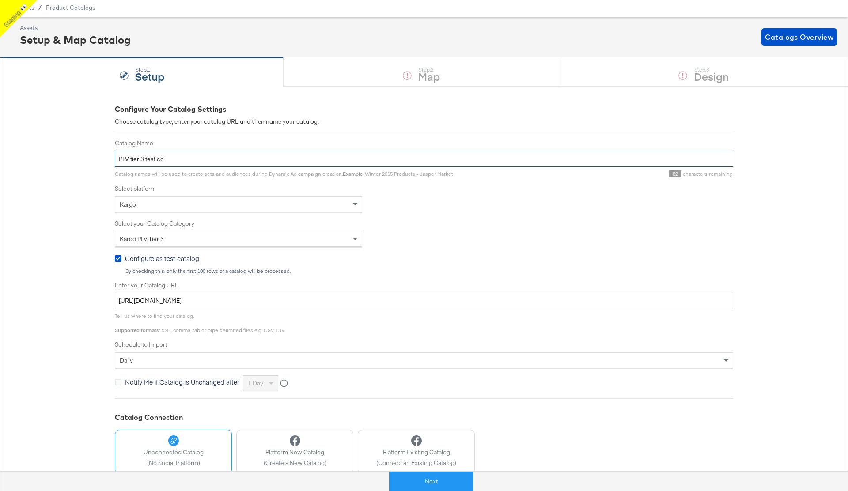
scroll to position [71, 0]
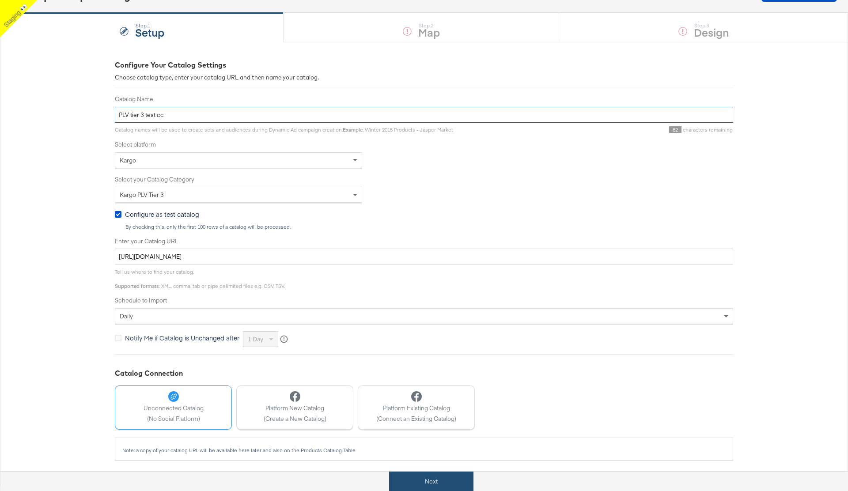
type input "PLV tier 3 test cc"
click at [429, 484] on button "Next" at bounding box center [431, 482] width 84 height 20
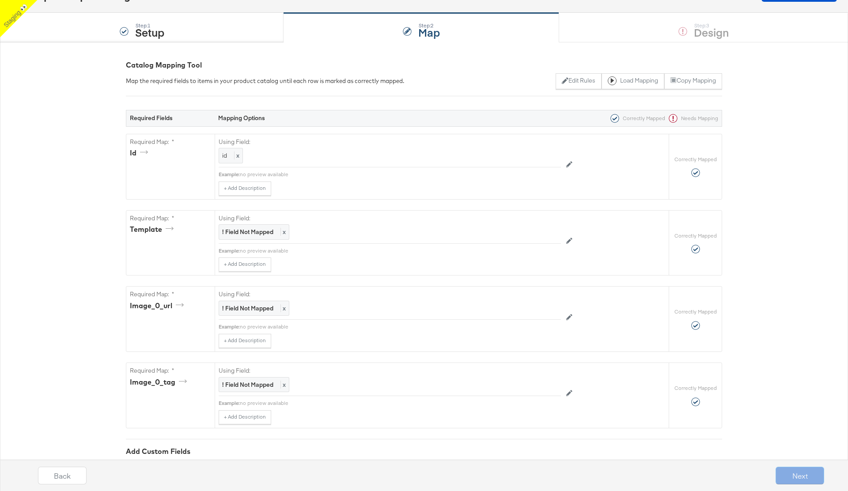
scroll to position [0, 0]
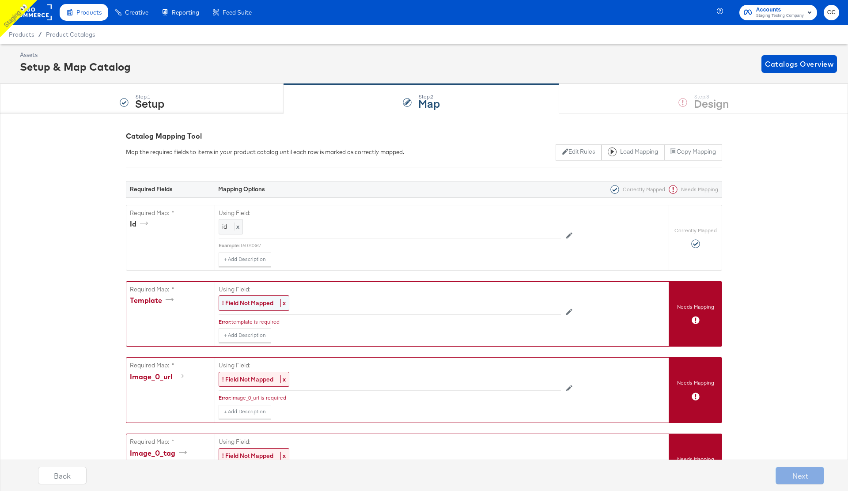
click at [258, 308] on div "! Field Not Mapped x" at bounding box center [254, 303] width 71 height 15
click at [255, 304] on div "Select..." at bounding box center [369, 303] width 301 height 15
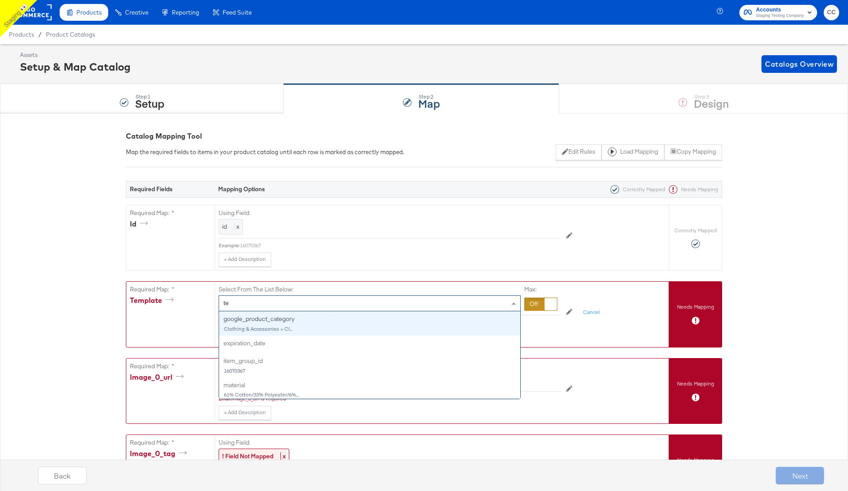
type input "t"
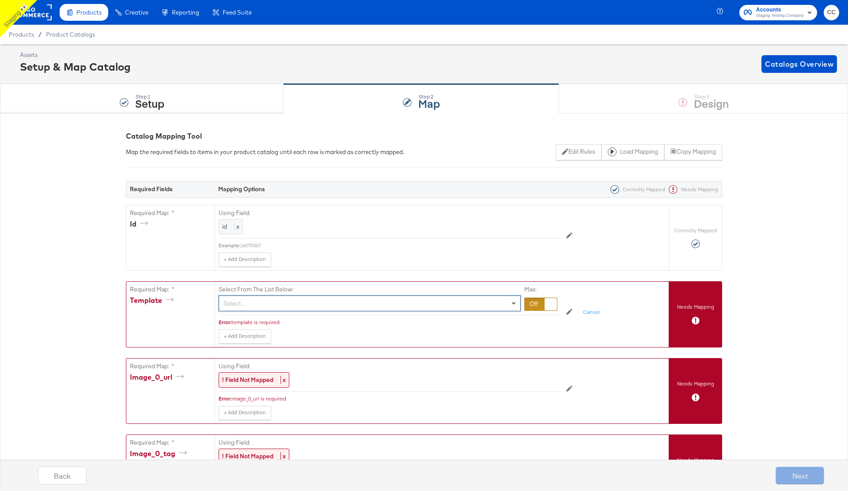
click at [541, 307] on div at bounding box center [540, 304] width 33 height 13
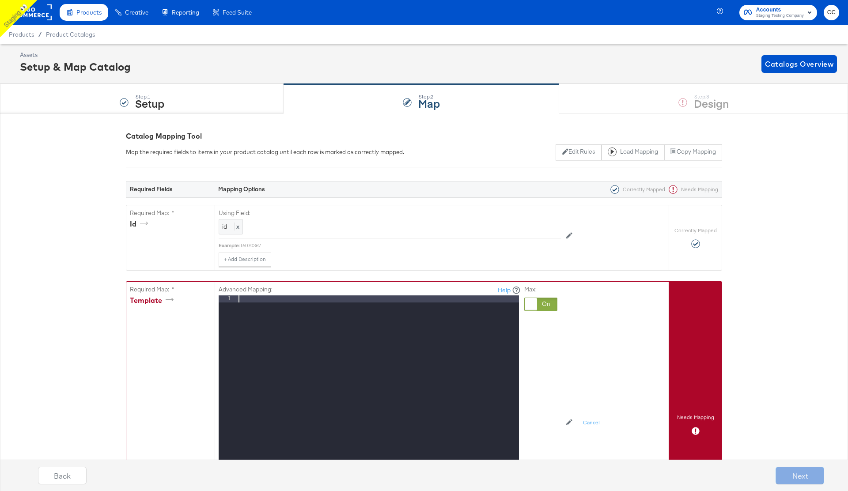
click at [306, 308] on div at bounding box center [378, 413] width 282 height 235
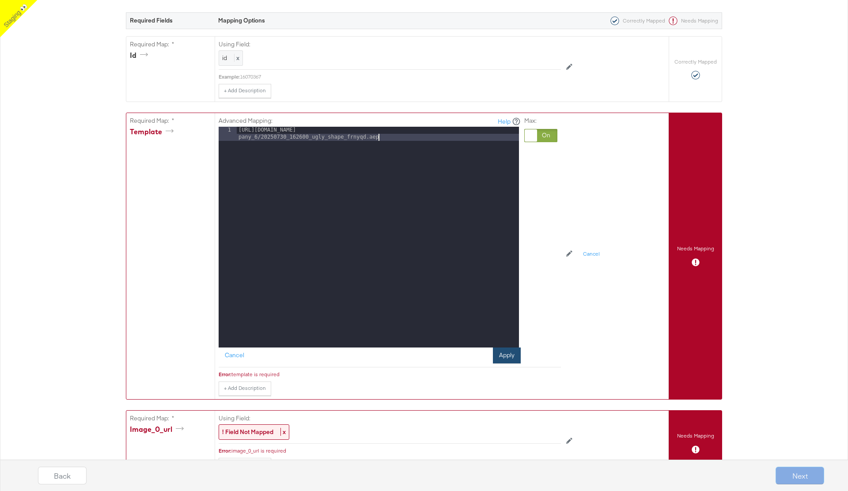
click at [506, 354] on button "Apply" at bounding box center [507, 356] width 28 height 16
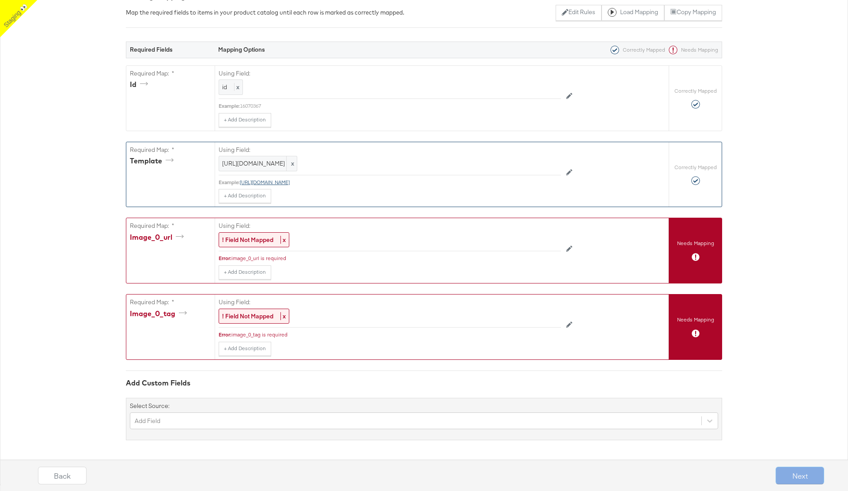
click at [290, 184] on link "https://dynamo-video-projects.s3.eu-west-1.amazonaws.com/staging/projects/templ…" at bounding box center [265, 182] width 50 height 7
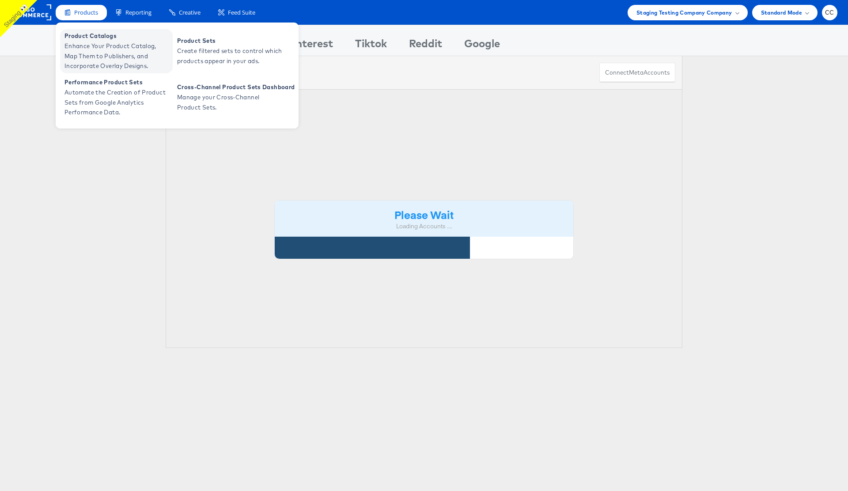
click at [97, 48] on span "Enhance Your Product Catalog, Map Them to Publishers, and Incorporate Overlay D…" at bounding box center [118, 56] width 106 height 30
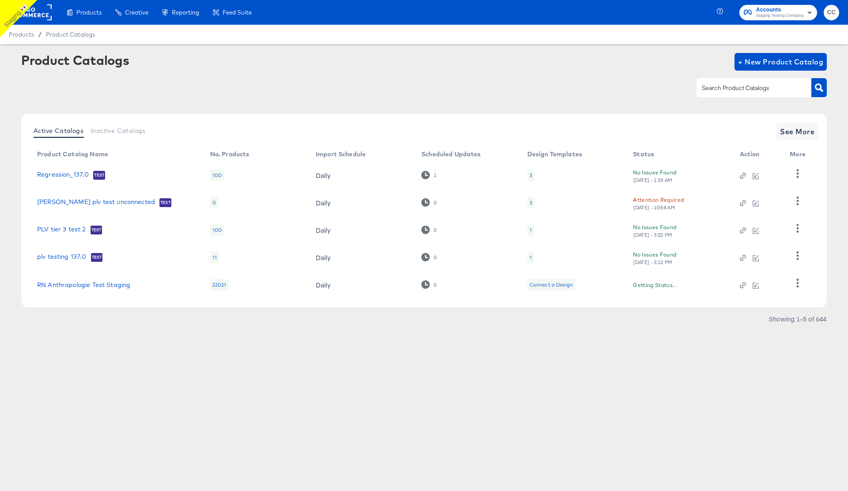
click at [741, 90] on input "text" at bounding box center [747, 88] width 94 height 10
type input "plv"
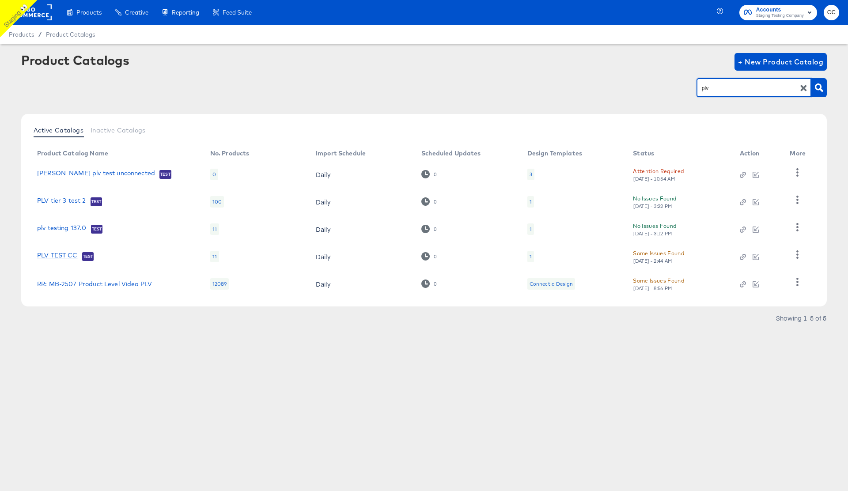
click at [54, 255] on link "PLV TEST CC" at bounding box center [57, 256] width 41 height 9
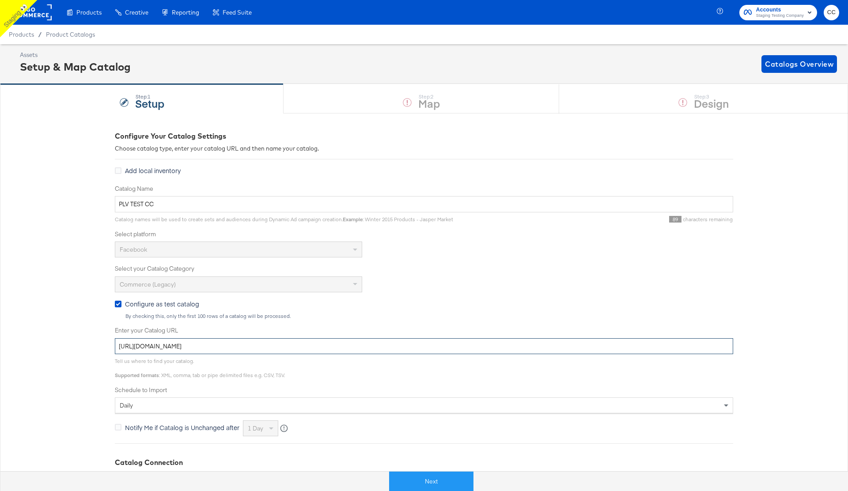
click at [246, 346] on input "[URL][DOMAIN_NAME]" at bounding box center [424, 346] width 619 height 16
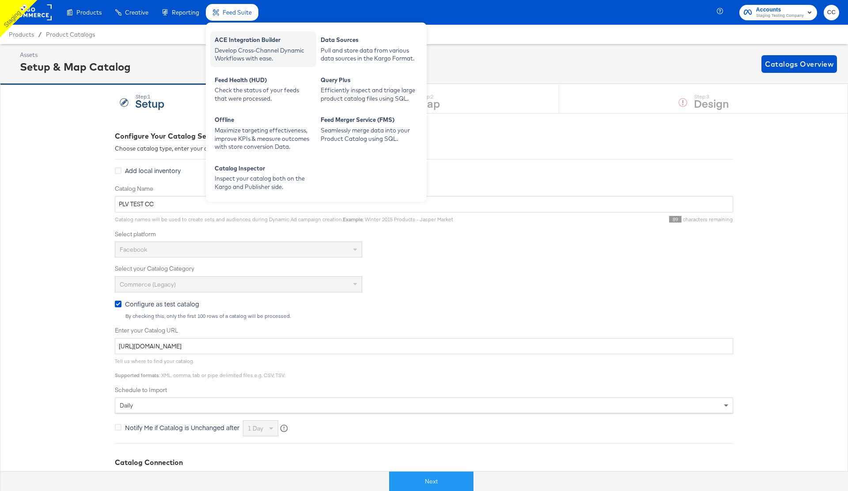
click at [268, 50] on div "Develop Cross-Channel Dynamic Workflows with ease." at bounding box center [263, 54] width 97 height 16
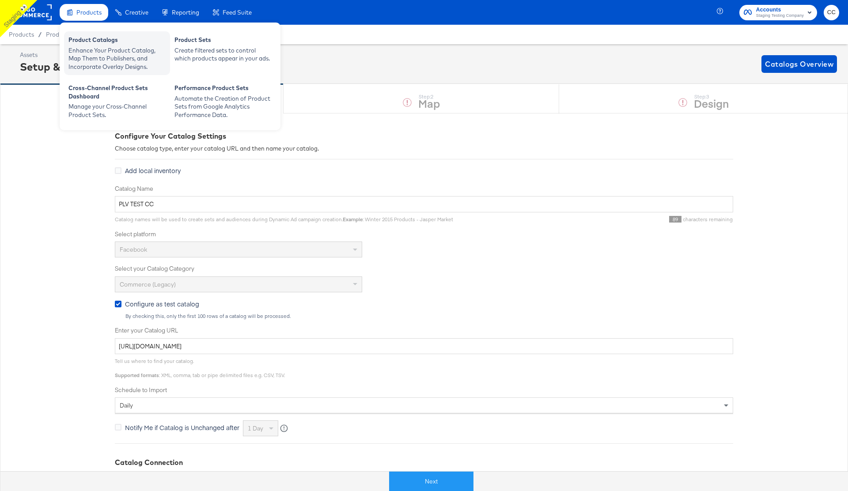
click at [105, 42] on div "Product Catalogs" at bounding box center [116, 41] width 97 height 11
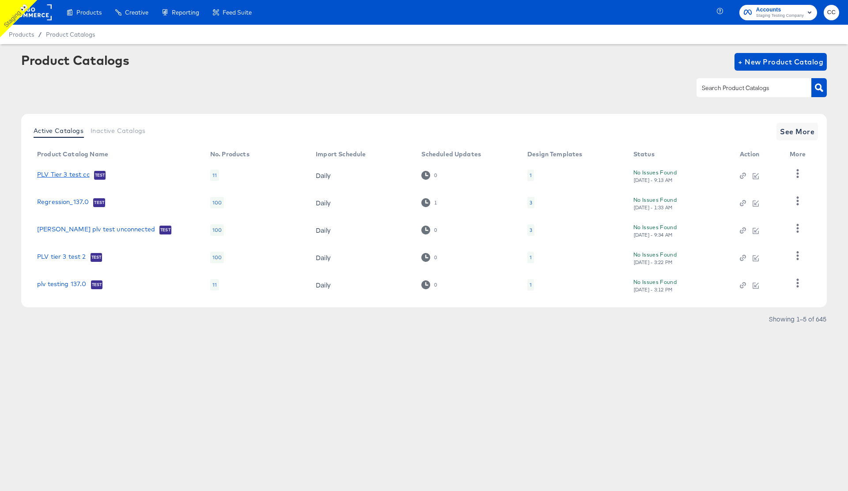
click at [66, 175] on link "PLV Tier 3 test cc" at bounding box center [63, 175] width 53 height 9
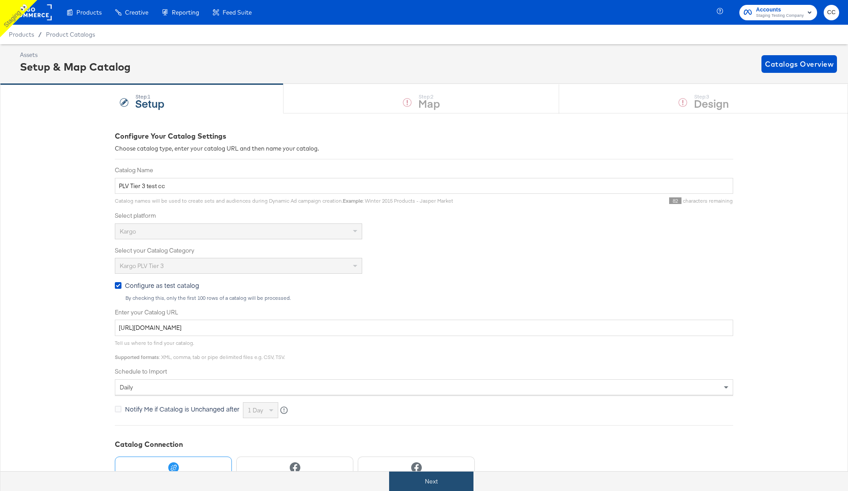
click at [433, 483] on button "Next" at bounding box center [431, 482] width 84 height 20
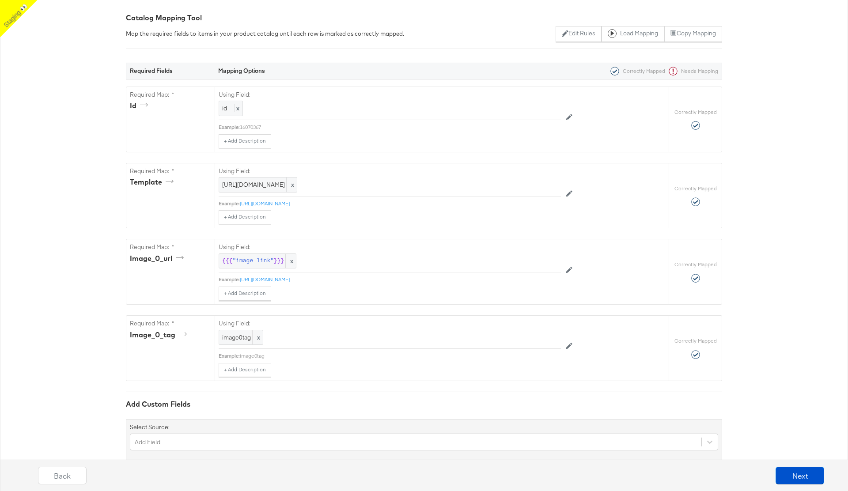
scroll to position [148, 0]
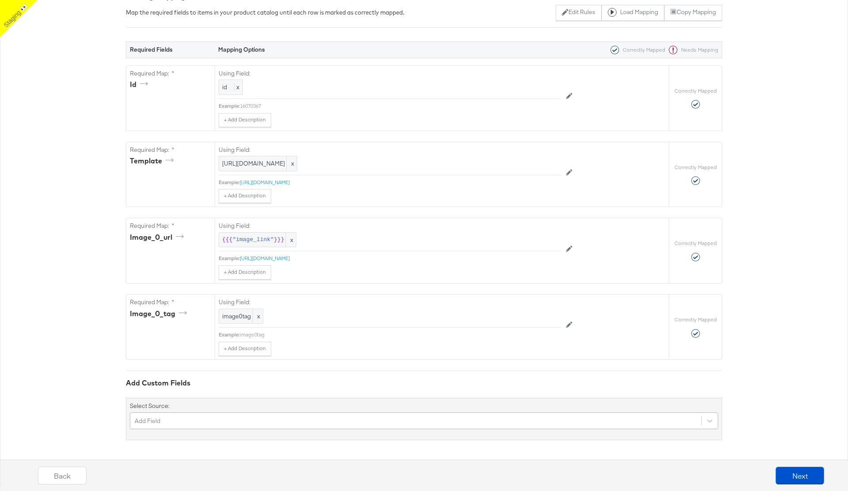
click at [380, 423] on div "Add Field" at bounding box center [424, 421] width 589 height 17
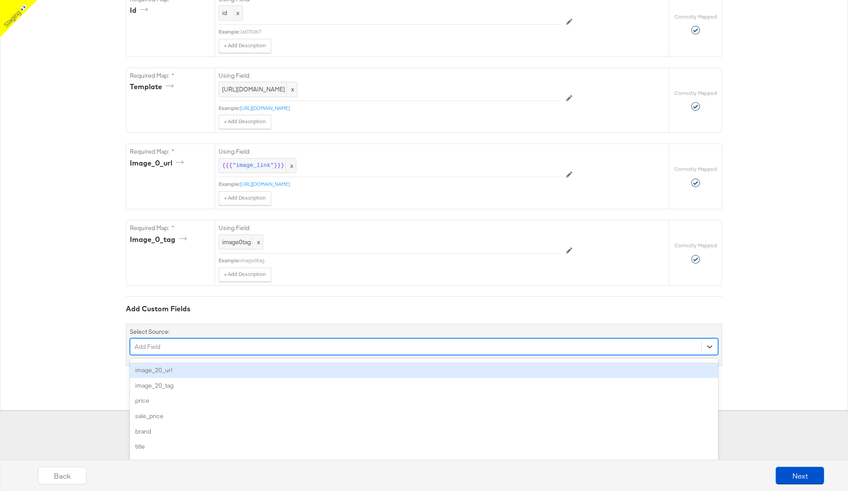
scroll to position [579, 0]
click at [70, 314] on div "{"id":"{{{\"id\"}}}","template":"[URL][DOMAIN_NAME]","image_0_url":"{{{\"image_…" at bounding box center [424, 154] width 848 height 511
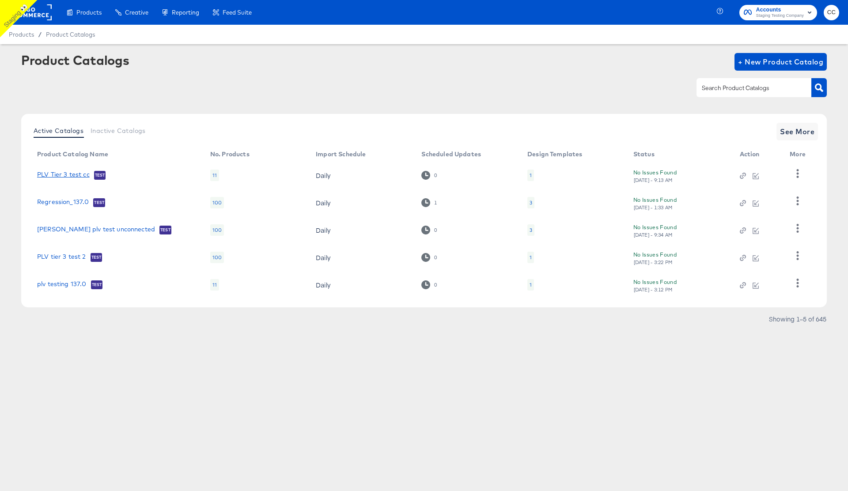
click at [66, 174] on link "PLV Tier 3 test cc" at bounding box center [63, 175] width 53 height 9
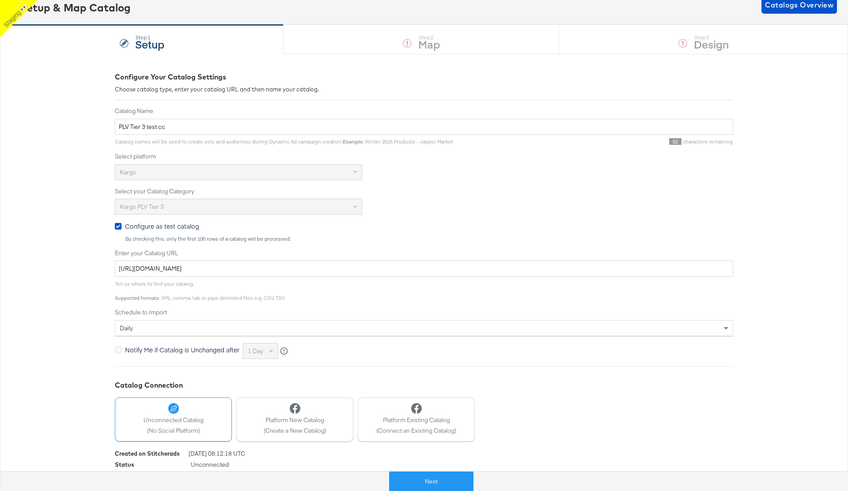
scroll to position [84, 0]
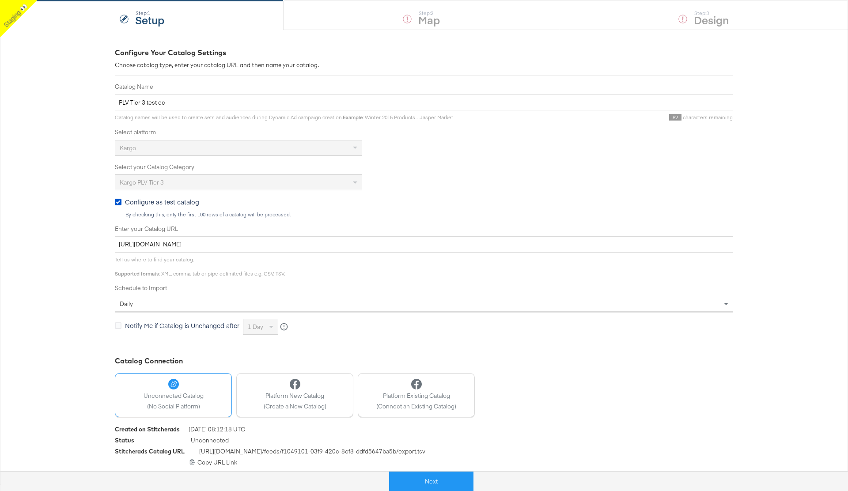
click at [203, 300] on div "daily" at bounding box center [424, 303] width 618 height 15
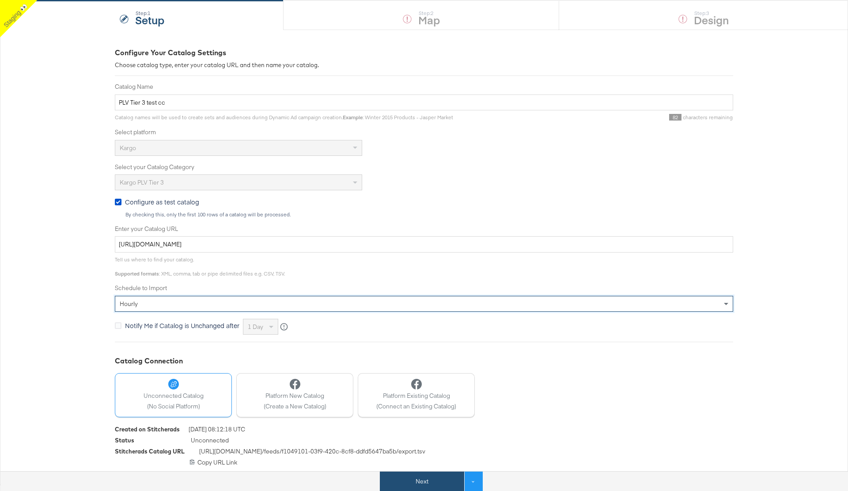
click at [423, 477] on button "Next" at bounding box center [422, 482] width 84 height 20
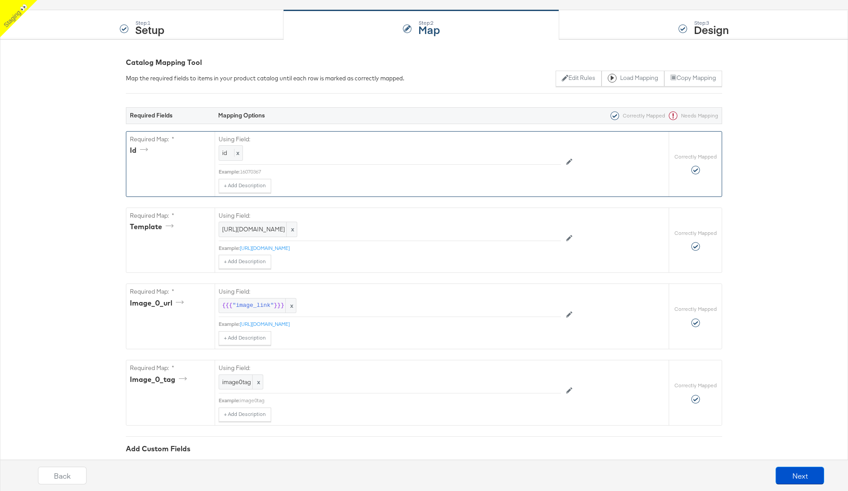
scroll to position [148, 0]
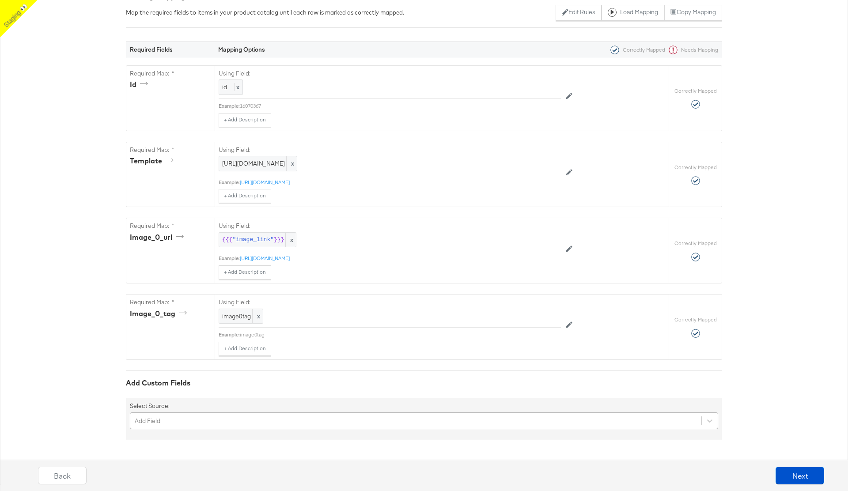
click at [227, 424] on div "Add Field" at bounding box center [424, 421] width 589 height 17
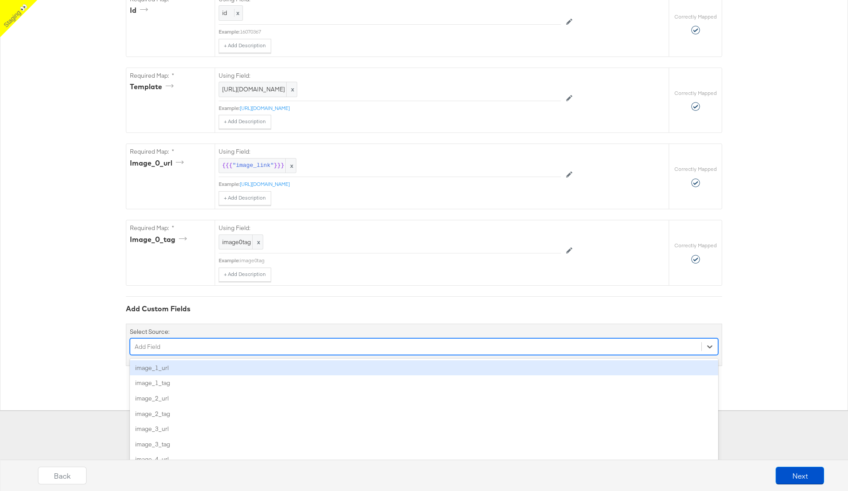
click at [195, 371] on div "image_1_url" at bounding box center [424, 368] width 589 height 15
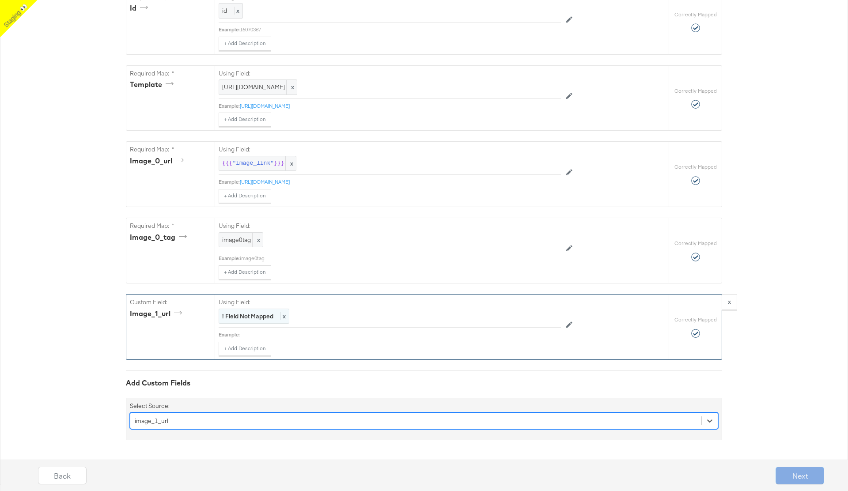
click at [267, 319] on strong "! Field Not Mapped" at bounding box center [247, 316] width 51 height 8
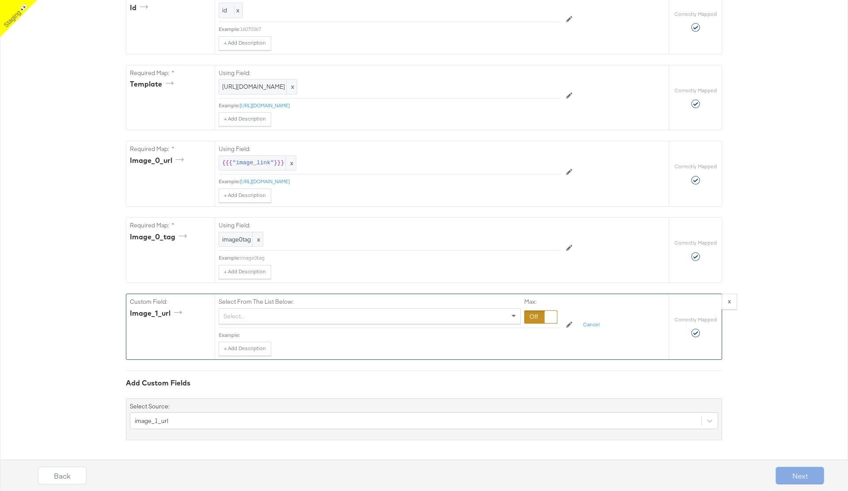
click at [278, 319] on div "Select..." at bounding box center [369, 316] width 301 height 15
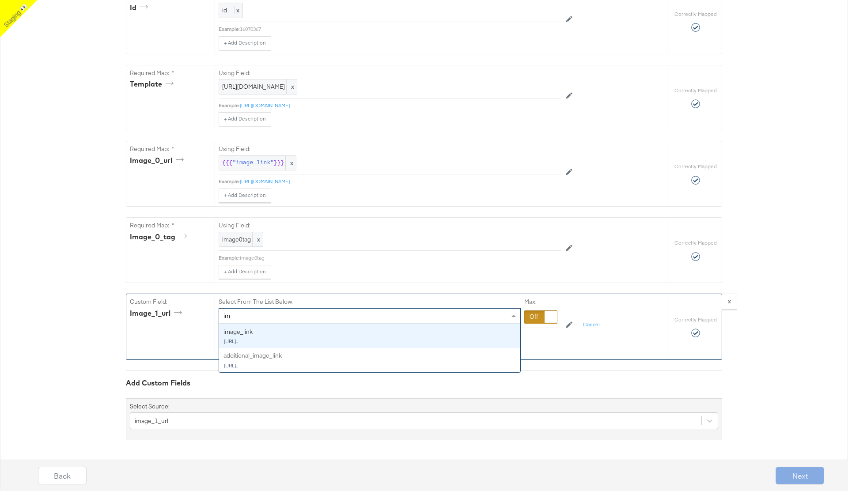
type input "ima"
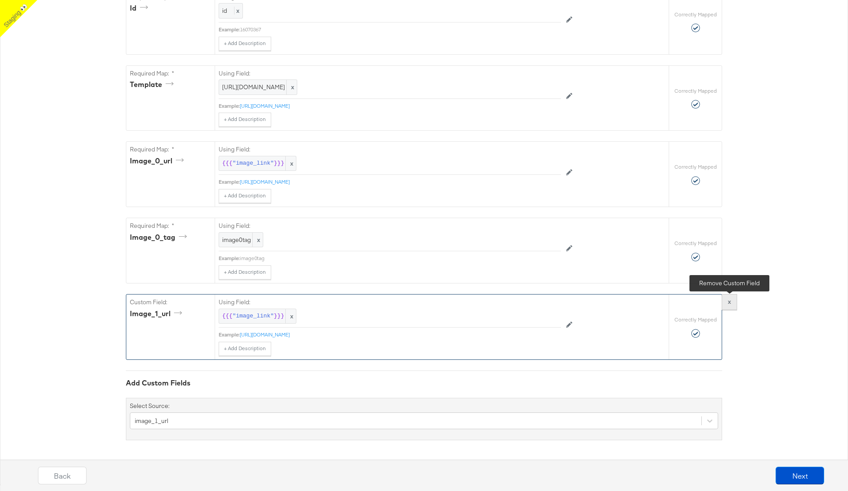
click at [732, 310] on button "x" at bounding box center [729, 302] width 15 height 16
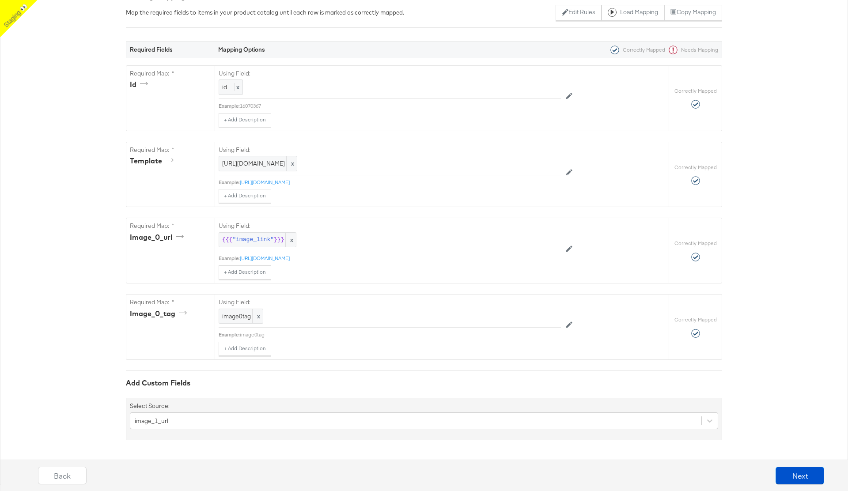
scroll to position [148, 0]
click at [796, 481] on button "Next" at bounding box center [800, 476] width 49 height 18
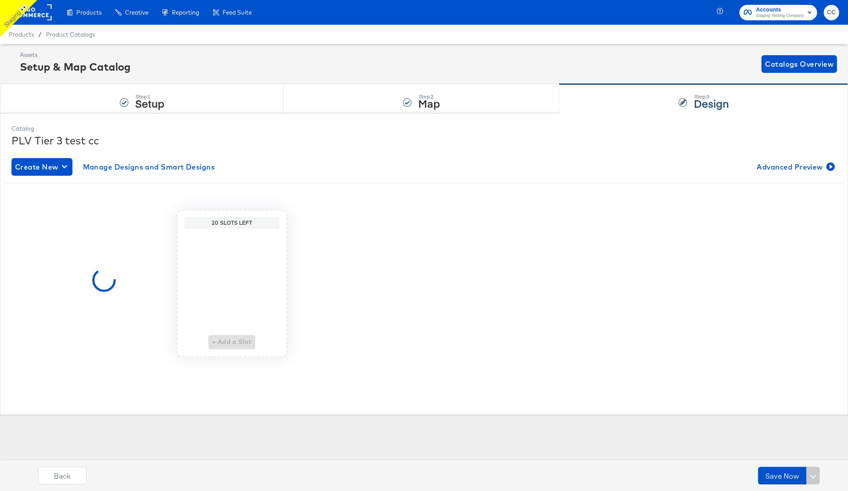
scroll to position [0, 0]
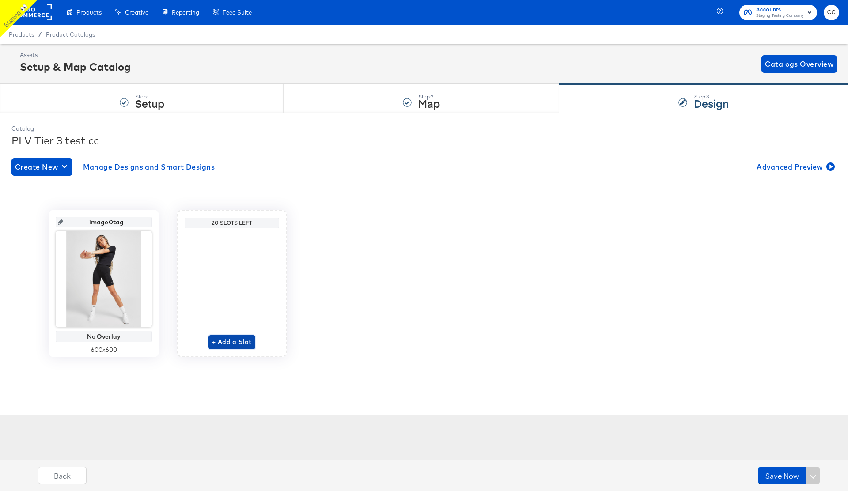
click at [233, 346] on span "+ Add a Slot" at bounding box center [232, 342] width 40 height 11
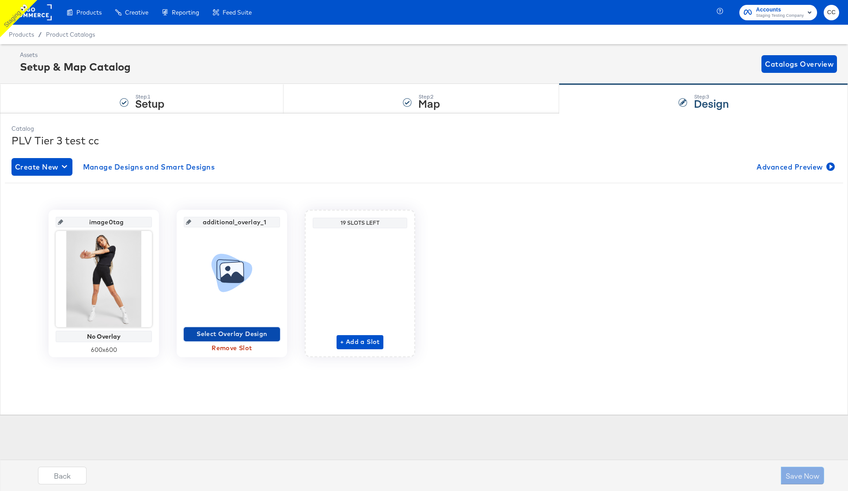
click at [239, 334] on span "Select Overlay Design" at bounding box center [231, 334] width 89 height 11
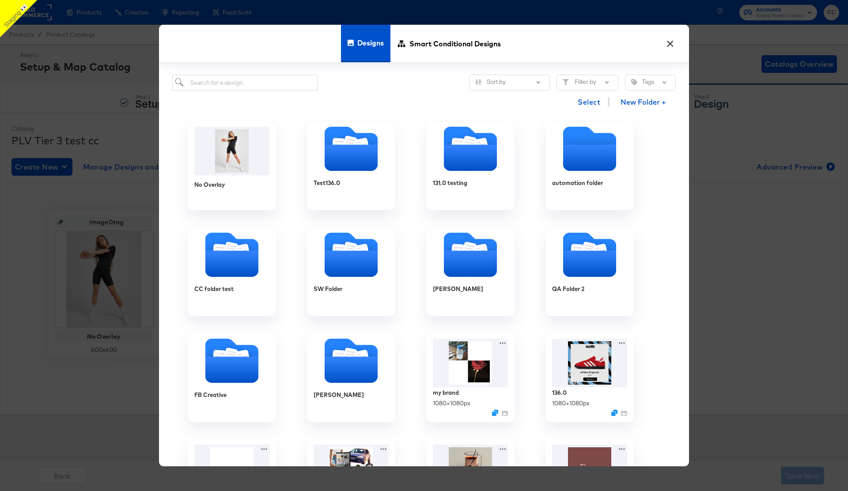
click at [671, 46] on button "×" at bounding box center [670, 42] width 16 height 16
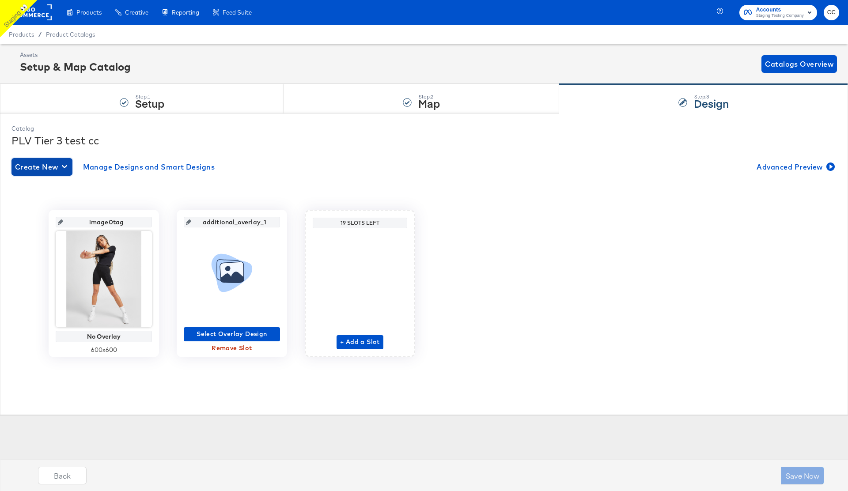
click at [70, 165] on div "button" at bounding box center [66, 167] width 9 height 8
click at [64, 187] on div "Create New Design" at bounding box center [49, 187] width 64 height 7
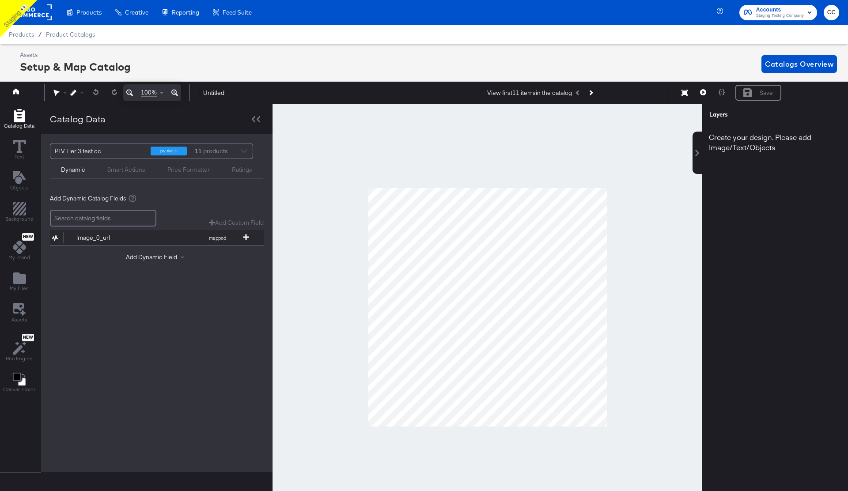
click at [94, 239] on div "image_0_url" at bounding box center [108, 238] width 64 height 8
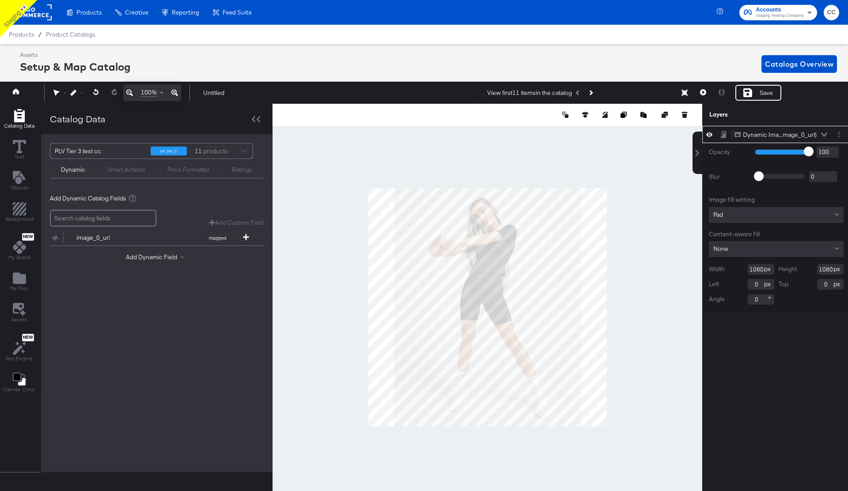
type input "587"
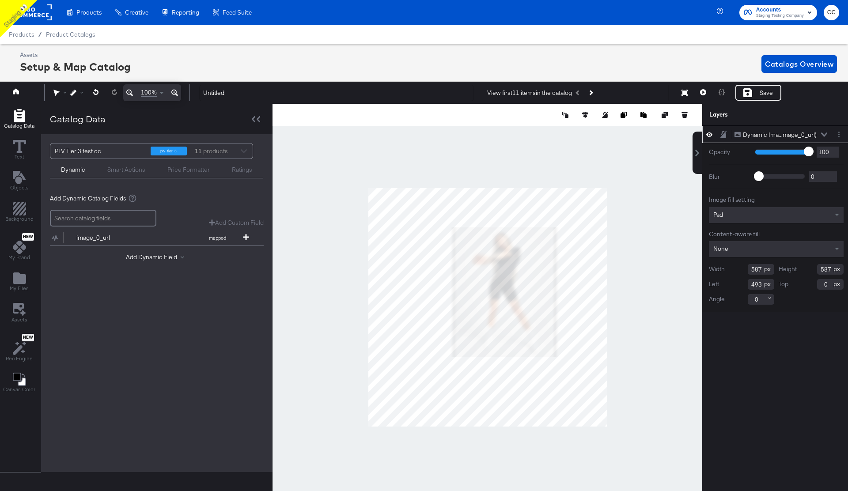
type input "323"
type input "178"
type input "281"
type input "218"
click at [23, 209] on icon "Add Rectangle" at bounding box center [19, 208] width 13 height 13
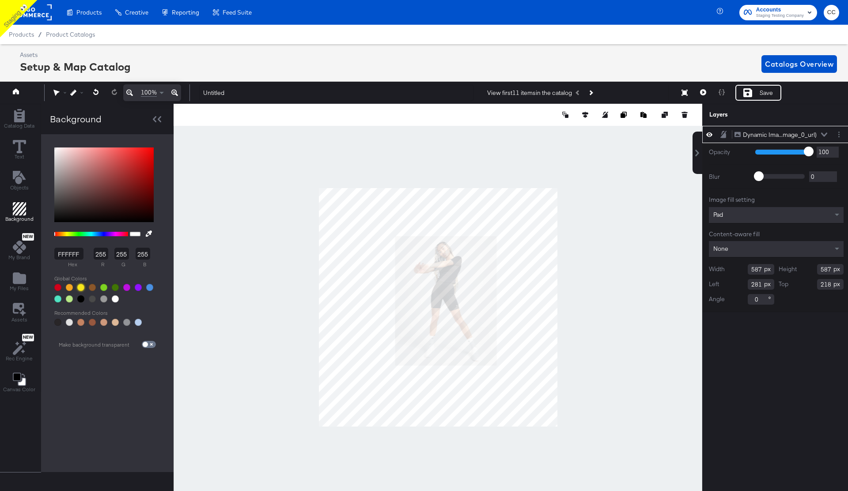
click at [80, 287] on div at bounding box center [80, 287] width 7 height 7
type input "F8E71C"
type input "248"
type input "231"
type input "28"
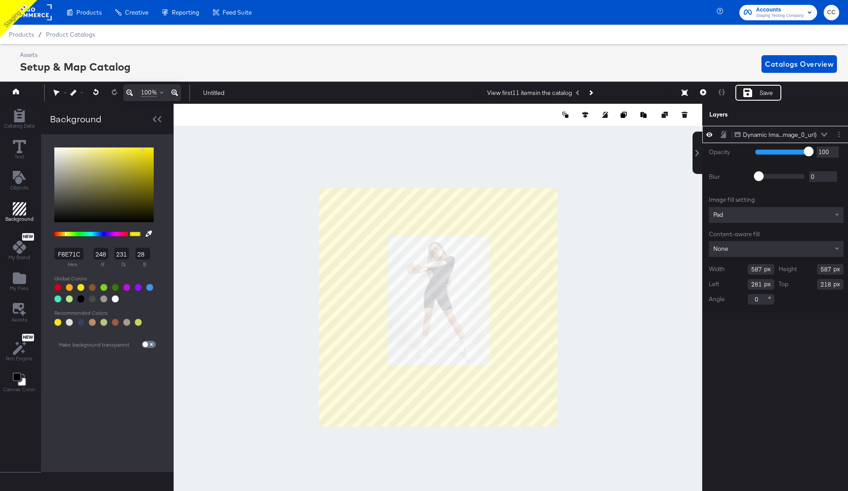
type input "283"
type input "68"
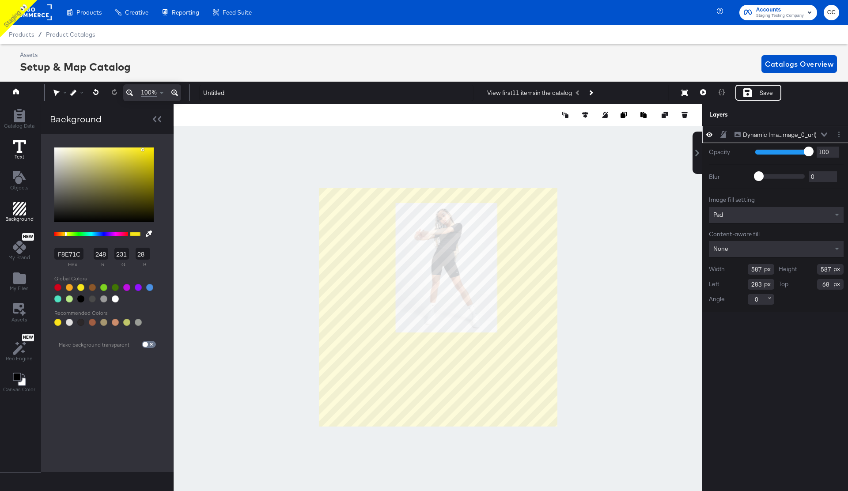
click at [20, 153] on icon at bounding box center [19, 146] width 13 height 13
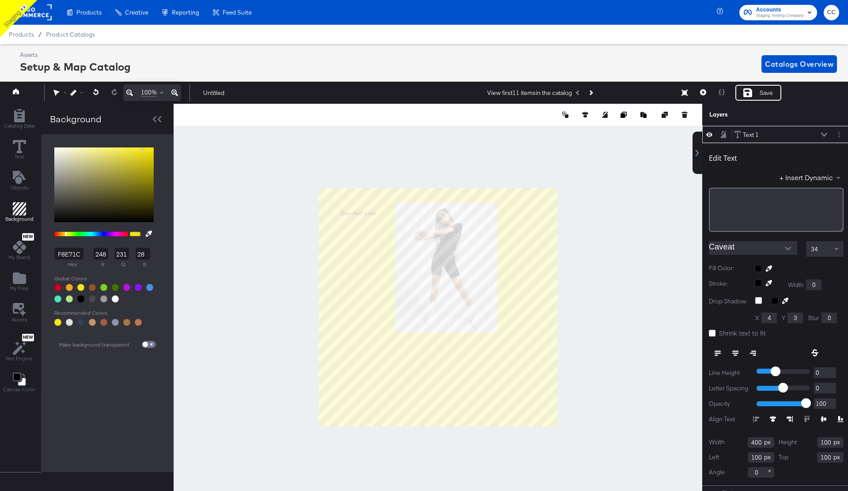
type input "260"
type input "852"
type input "262"
type input "842"
click at [748, 194] on div "﻿" at bounding box center [776, 198] width 123 height 8
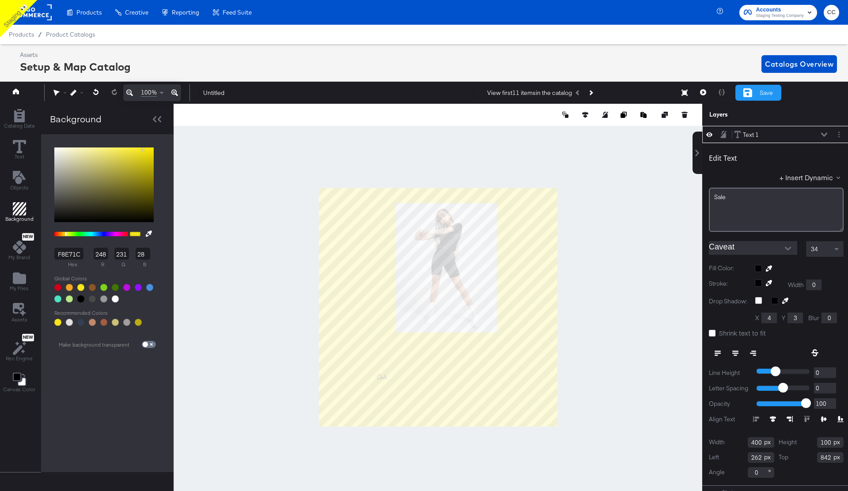
click at [765, 95] on div "Save" at bounding box center [766, 93] width 13 height 8
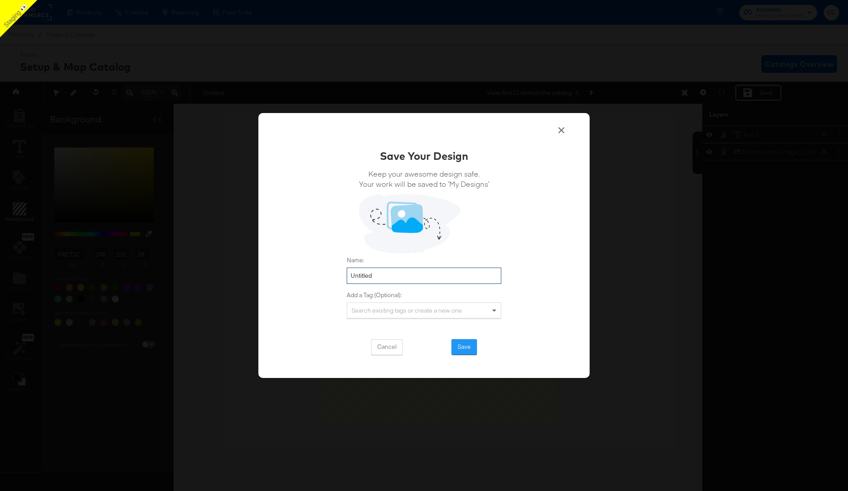
click at [361, 275] on input "Untitled" at bounding box center [424, 276] width 155 height 16
click at [374, 275] on input "Dynamiv plv tier 3" at bounding box center [424, 276] width 155 height 16
type input "Dynamic plv tier 3"
click at [456, 335] on div "Save Your Design Keep your awesome design safe. Your work will be saved to ‘My …" at bounding box center [424, 251] width 155 height 207
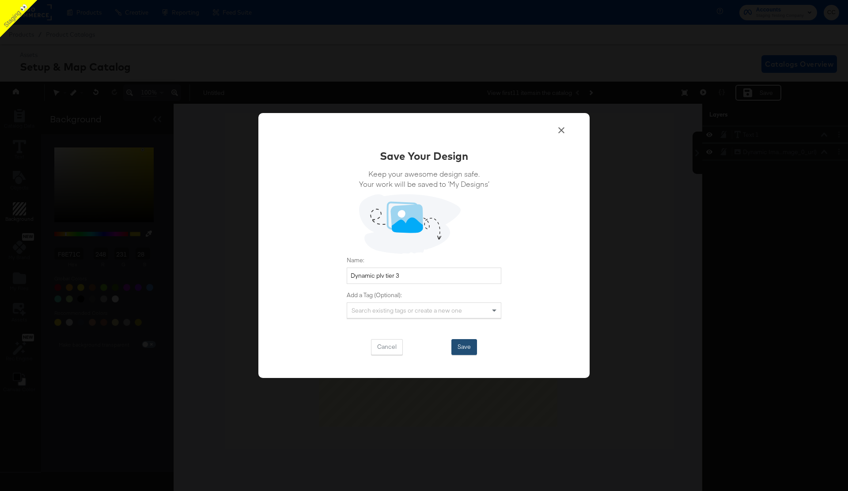
click at [458, 342] on button "Save" at bounding box center [465, 347] width 26 height 16
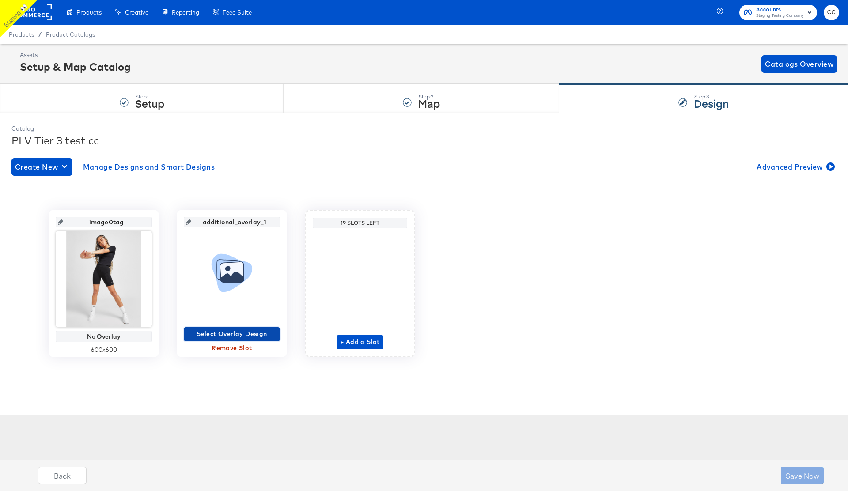
click at [231, 331] on span "Select Overlay Design" at bounding box center [231, 334] width 89 height 11
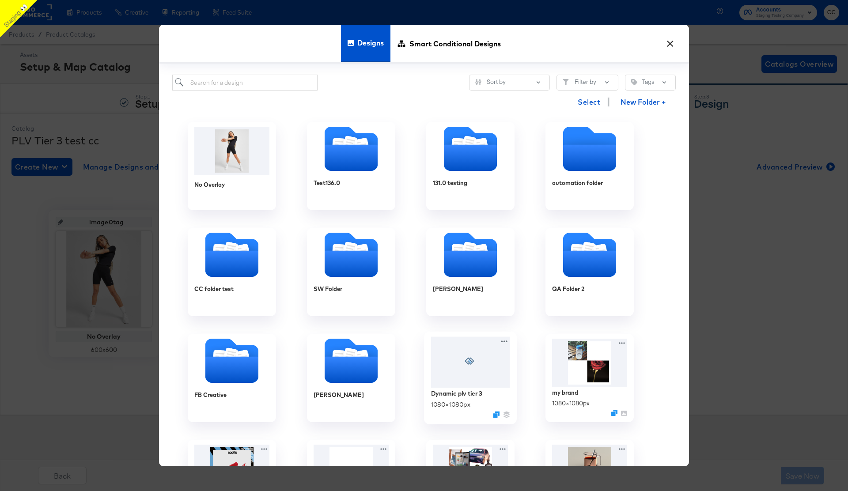
click at [483, 376] on div at bounding box center [470, 362] width 79 height 51
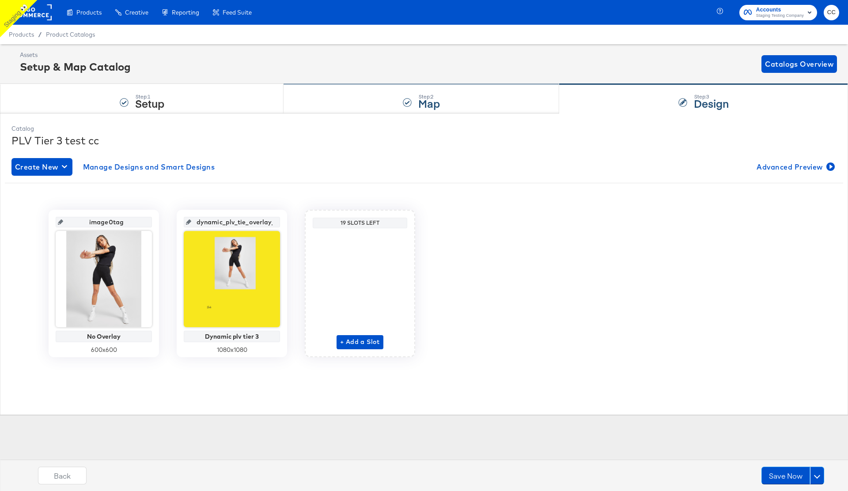
click at [435, 99] on strong "Map" at bounding box center [429, 103] width 22 height 15
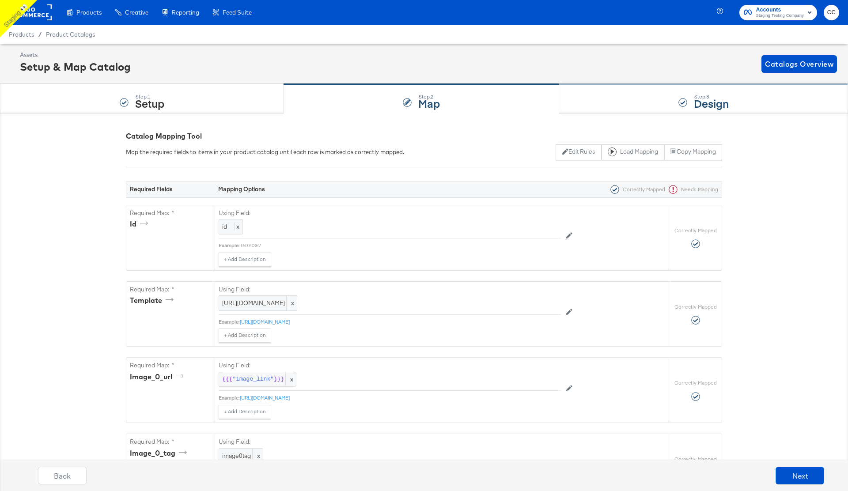
click at [766, 106] on div "Step: 3 Design" at bounding box center [703, 98] width 289 height 29
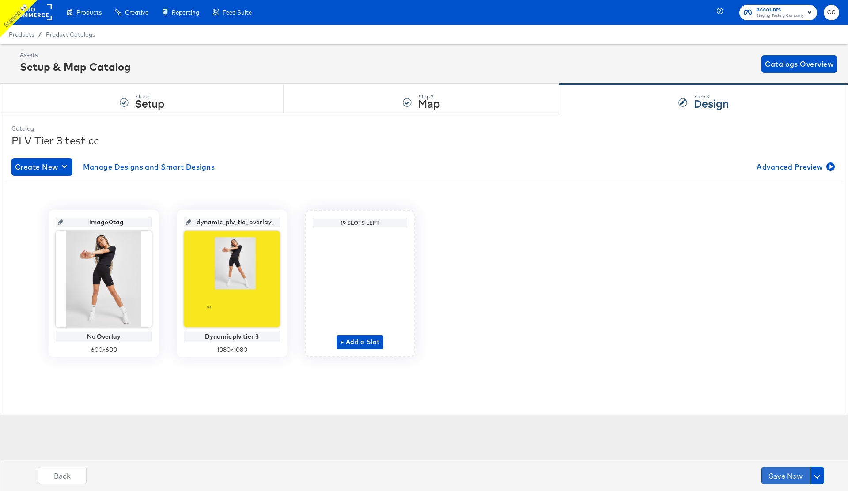
click at [783, 475] on button "Save Now" at bounding box center [786, 476] width 49 height 18
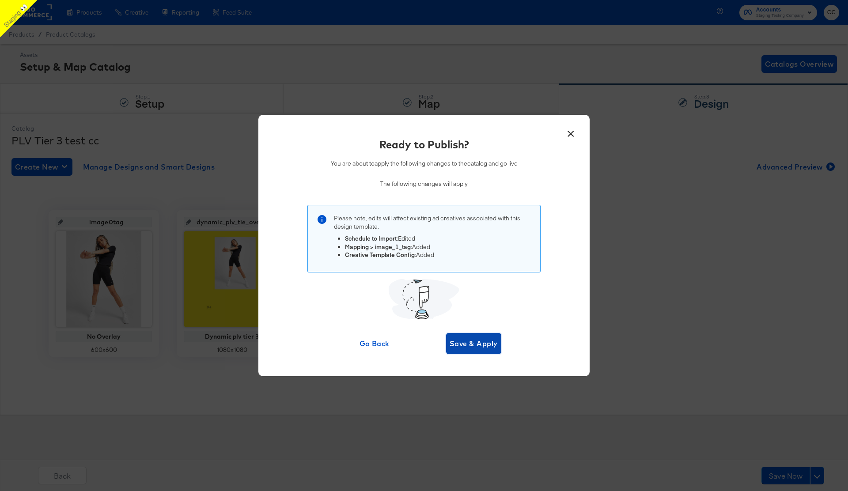
click at [476, 346] on span "Save & Apply" at bounding box center [474, 344] width 48 height 12
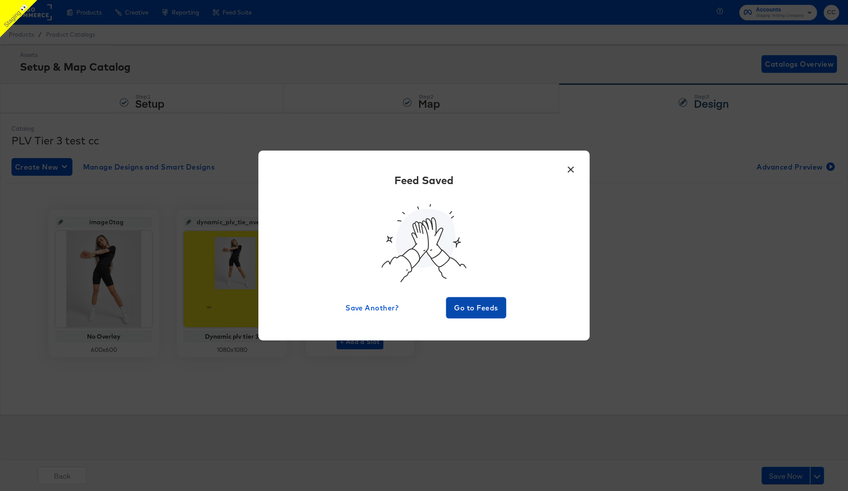
click at [482, 311] on span "Go to Feeds" at bounding box center [476, 308] width 53 height 12
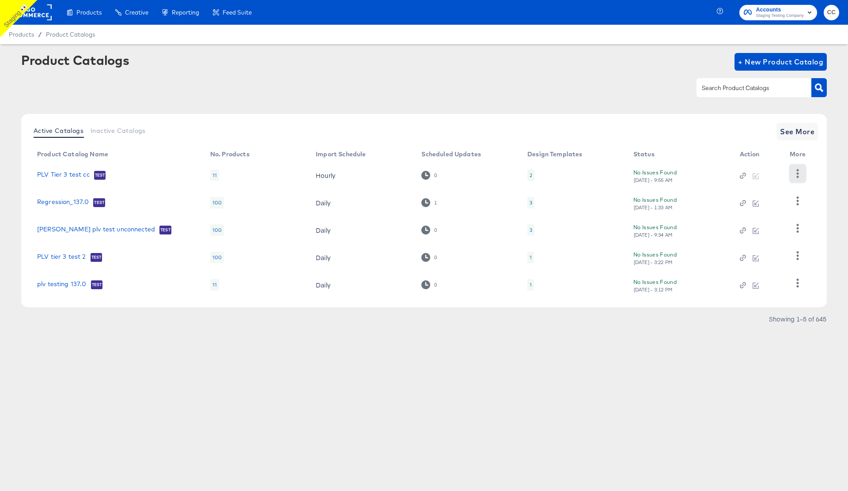
click at [796, 173] on icon "button" at bounding box center [798, 173] width 8 height 8
click at [769, 209] on div "HUD Checks (Internal)" at bounding box center [762, 206] width 88 height 14
click at [62, 174] on link "PLV Tier 3 test cc" at bounding box center [63, 175] width 53 height 9
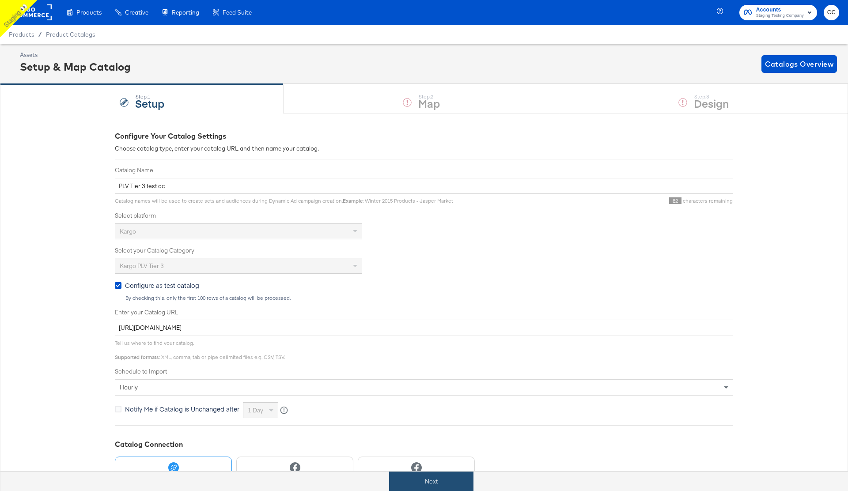
click at [436, 486] on button "Next" at bounding box center [431, 482] width 84 height 20
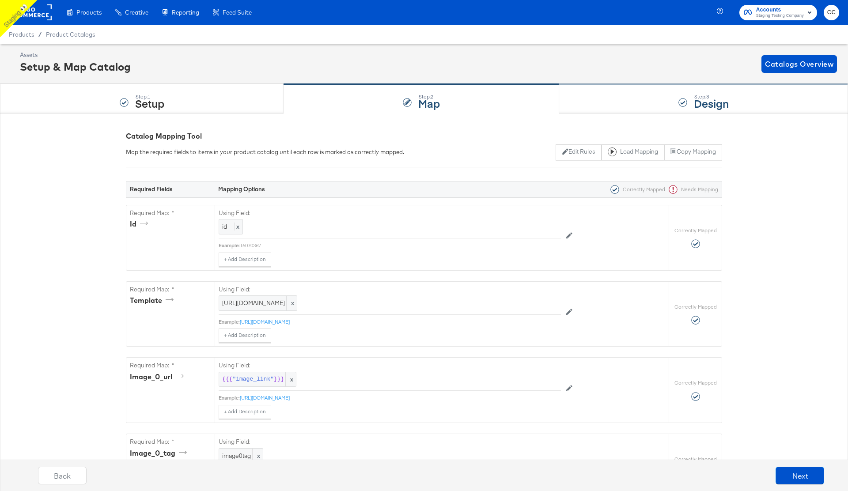
click at [626, 104] on div "Step: 3 Design" at bounding box center [703, 98] width 289 height 29
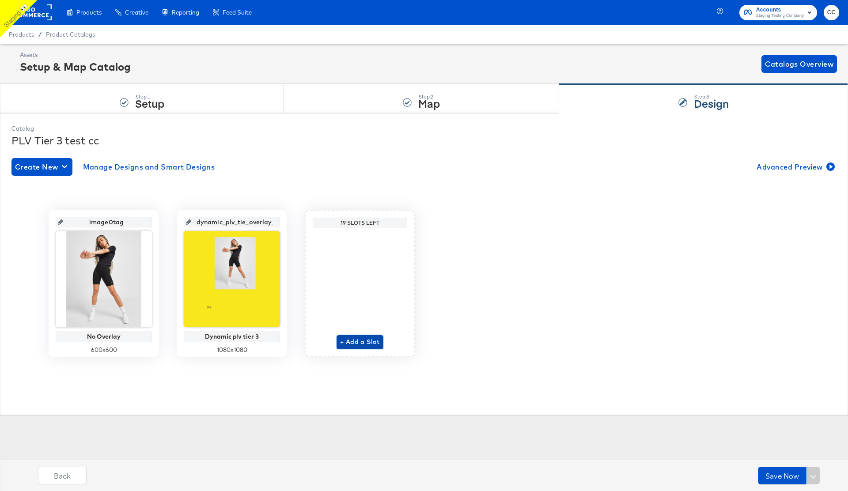
click at [360, 346] on span "+ Add a Slot" at bounding box center [360, 342] width 40 height 11
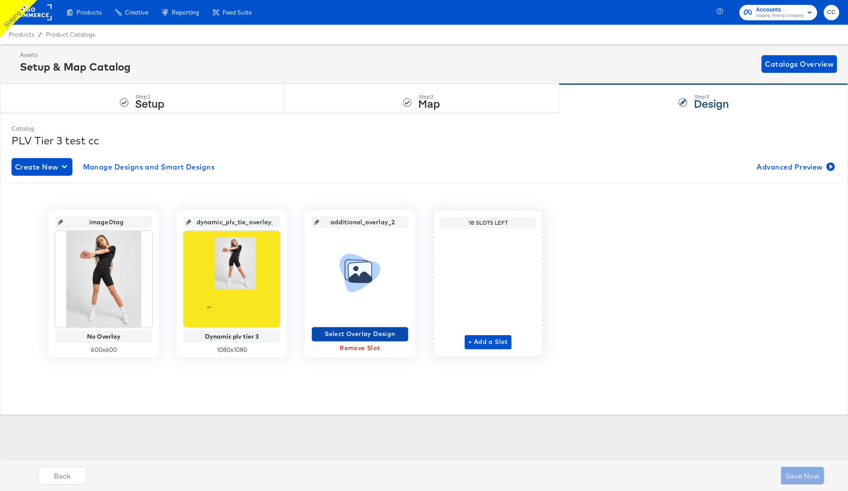
click at [351, 333] on span "Select Overlay Design" at bounding box center [359, 334] width 89 height 11
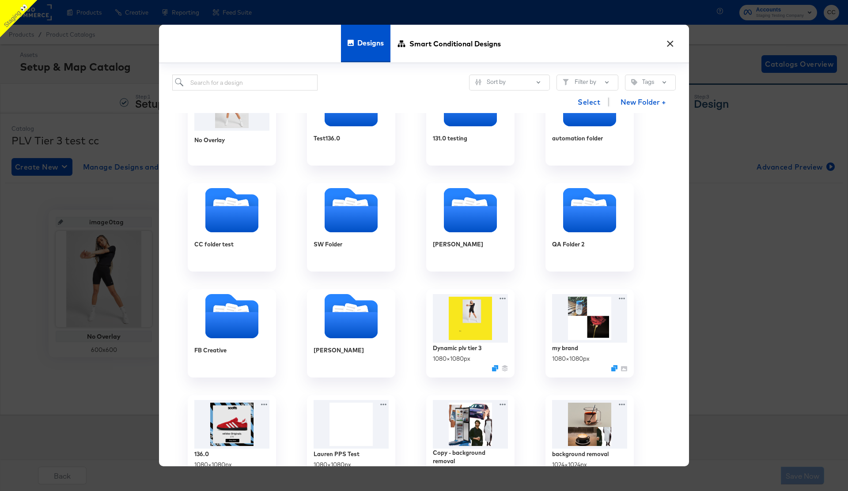
scroll to position [49, 0]
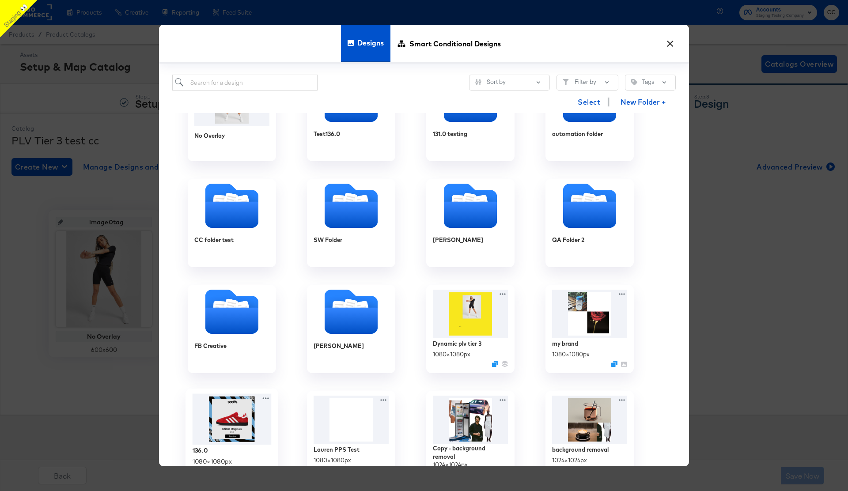
click at [233, 418] on img at bounding box center [232, 419] width 79 height 51
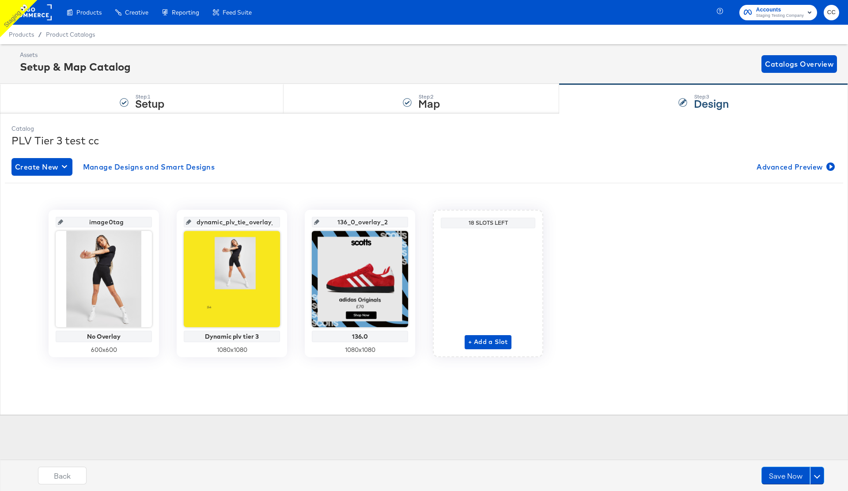
click at [371, 225] on input "136_0_overlay_2" at bounding box center [362, 219] width 87 height 24
click at [386, 223] on input "136_0_overlay_2" at bounding box center [362, 219] width 87 height 24
type input "136_0_overlay_2slot2"
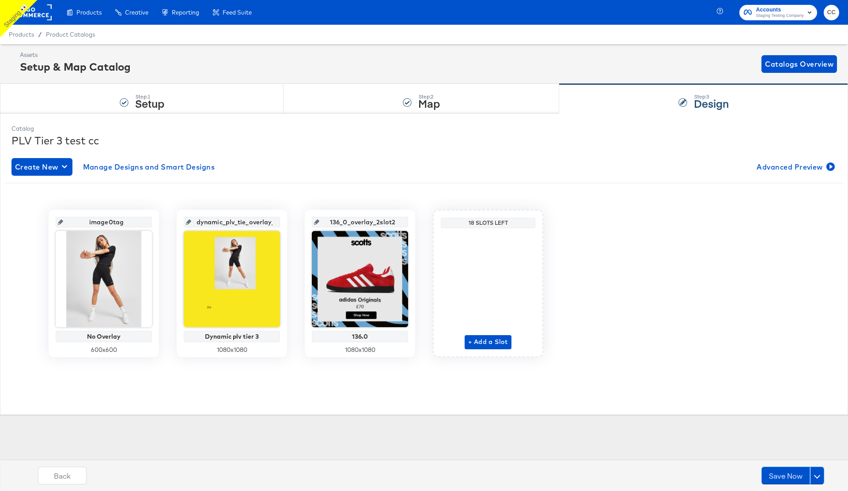
click at [676, 320] on div "image0tag No Overlay 600 x 600 dynamic_plv_tie_overlay_1 Dynamic plv tier 3 108…" at bounding box center [424, 284] width 839 height 148
click at [786, 478] on button "Save Now" at bounding box center [786, 476] width 49 height 18
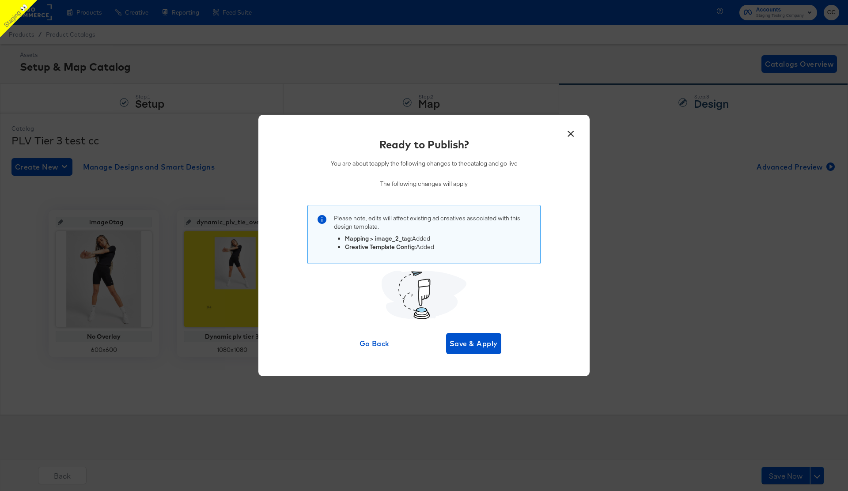
click at [576, 138] on button "×" at bounding box center [571, 132] width 16 height 16
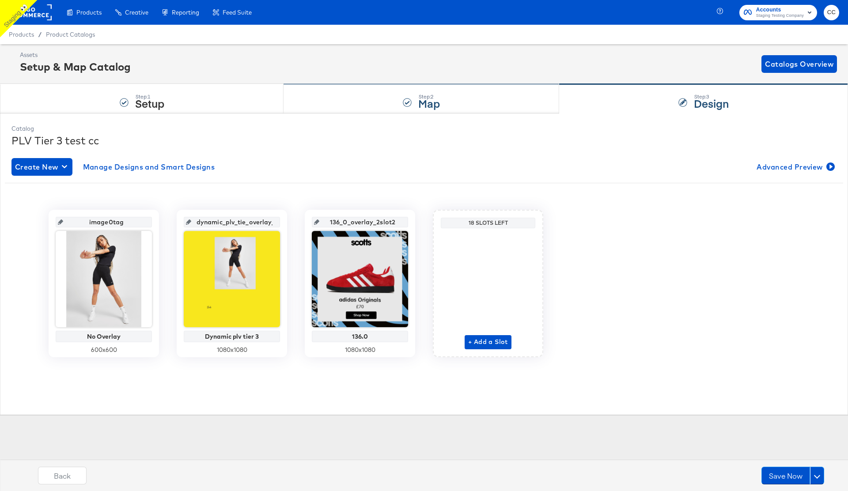
click at [463, 110] on div "Step: 2 Map" at bounding box center [422, 98] width 276 height 29
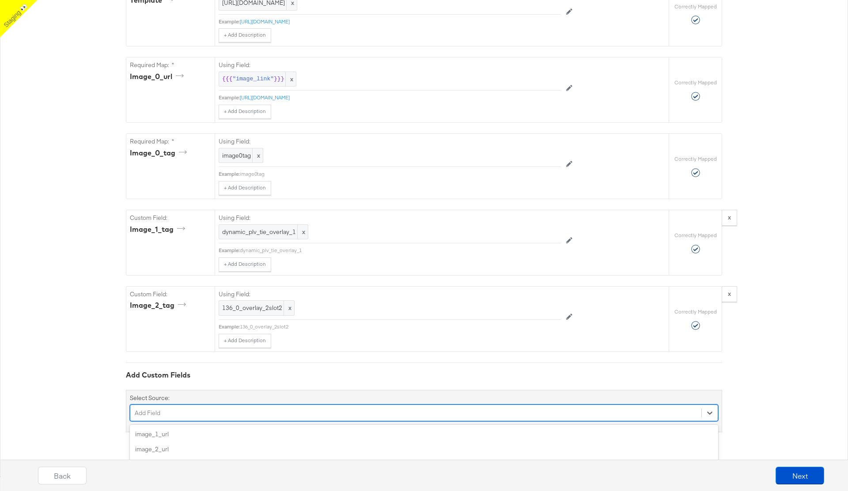
scroll to position [375, 0]
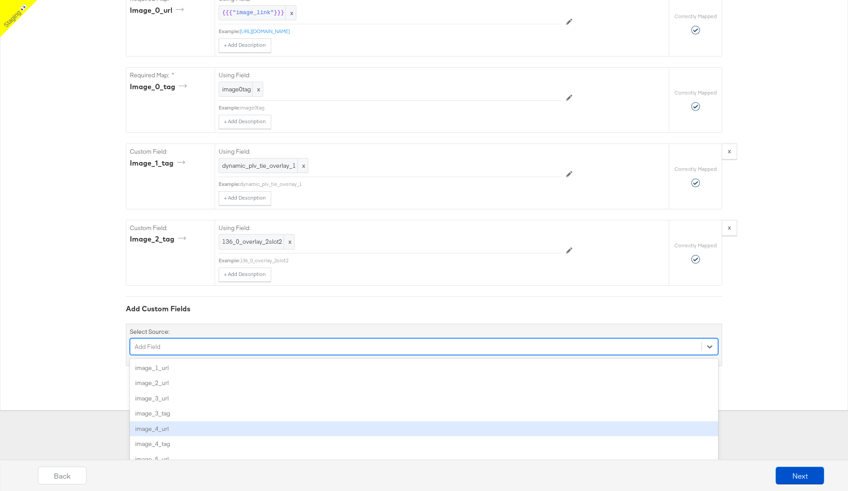
click at [171, 355] on div "option image_4_url focused, 5 of 47. 47 results available. Use Up and Down to c…" at bounding box center [424, 346] width 589 height 17
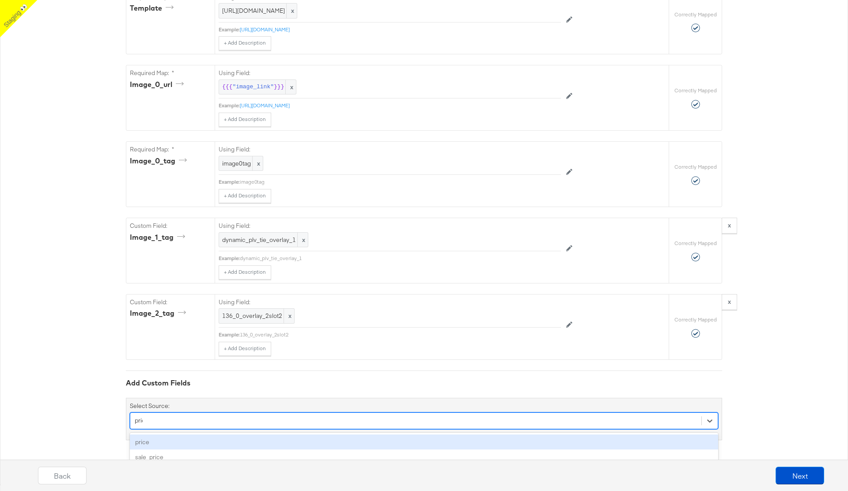
type input "price"
click at [162, 439] on div "price" at bounding box center [424, 442] width 589 height 15
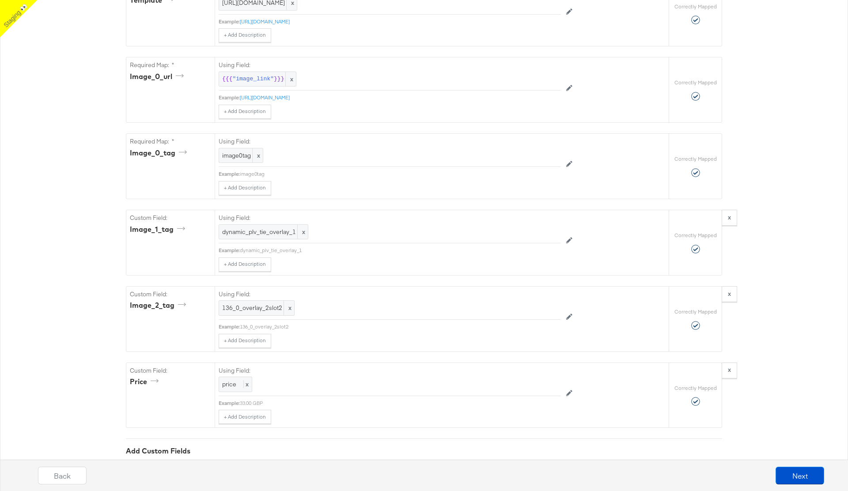
scroll to position [375, 0]
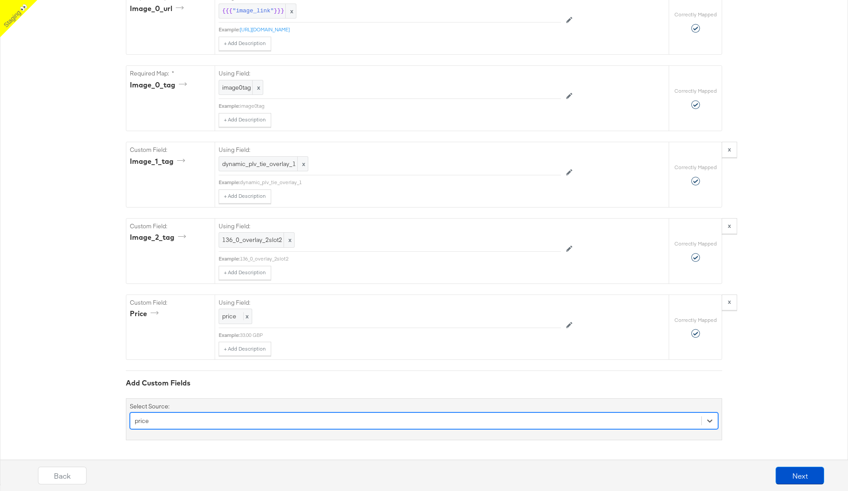
click at [202, 423] on div "option price, selected. Select is focused ,type to refine list, press Down to o…" at bounding box center [424, 421] width 589 height 17
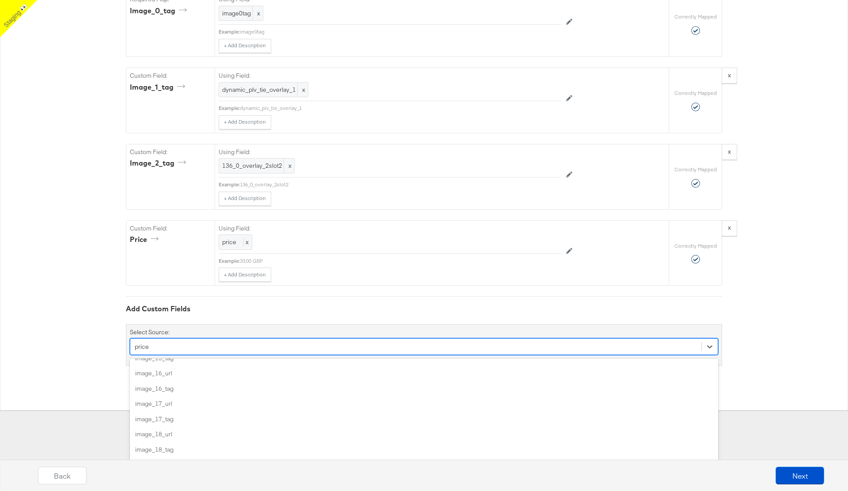
scroll to position [574, 0]
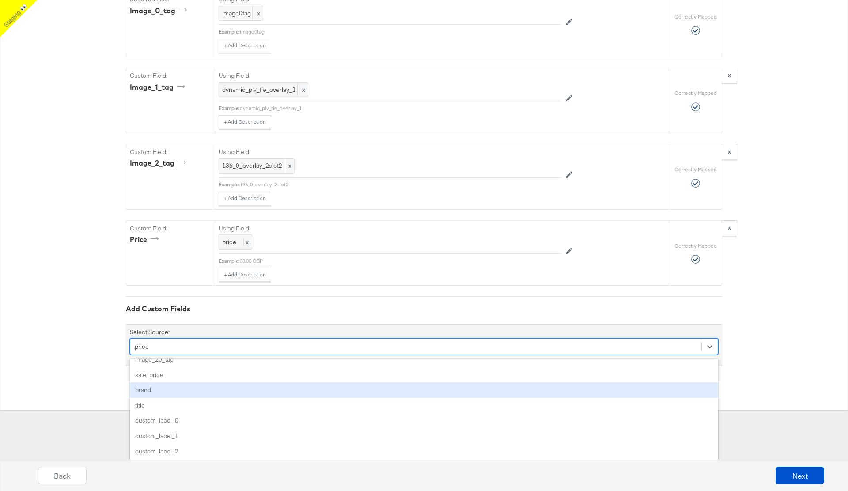
click at [183, 387] on div "brand" at bounding box center [424, 390] width 589 height 15
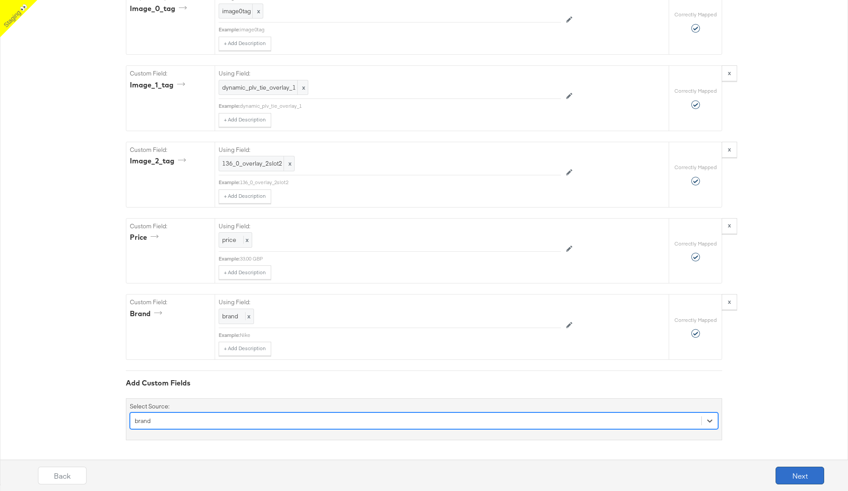
click at [802, 474] on button "Next" at bounding box center [800, 476] width 49 height 18
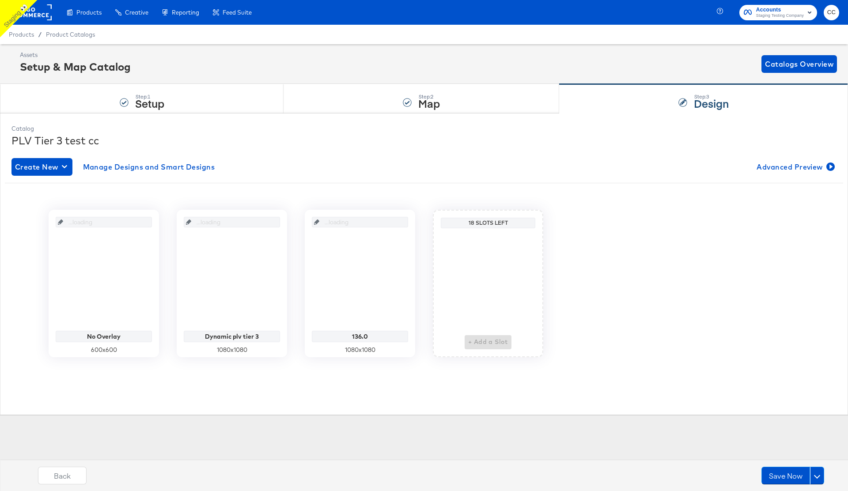
scroll to position [0, 0]
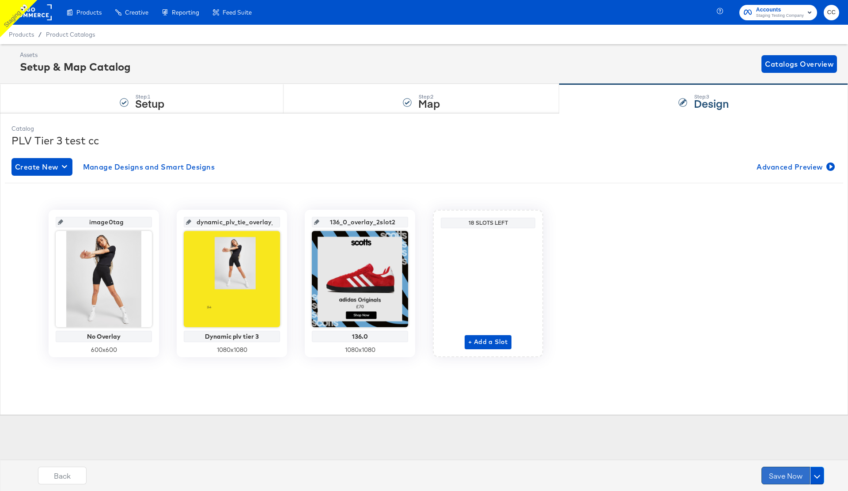
click at [783, 479] on button "Save Now" at bounding box center [786, 476] width 49 height 18
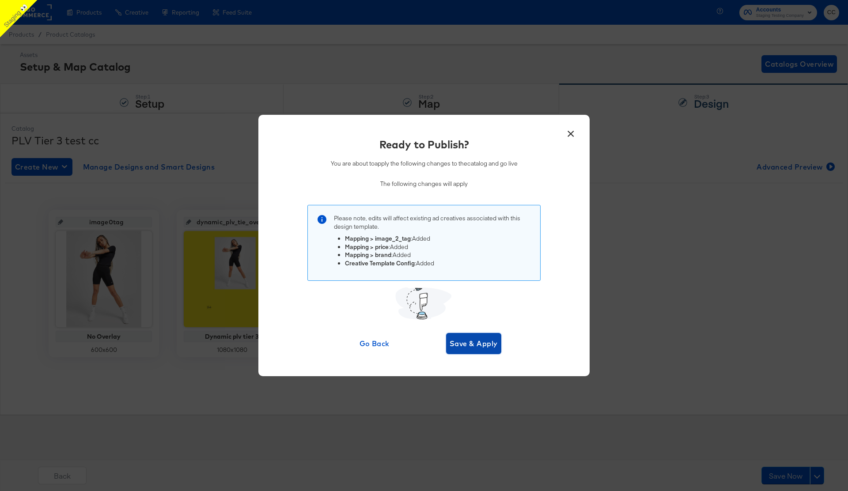
click at [476, 341] on span "Save & Apply" at bounding box center [474, 344] width 48 height 12
